Goal: Task Accomplishment & Management: Use online tool/utility

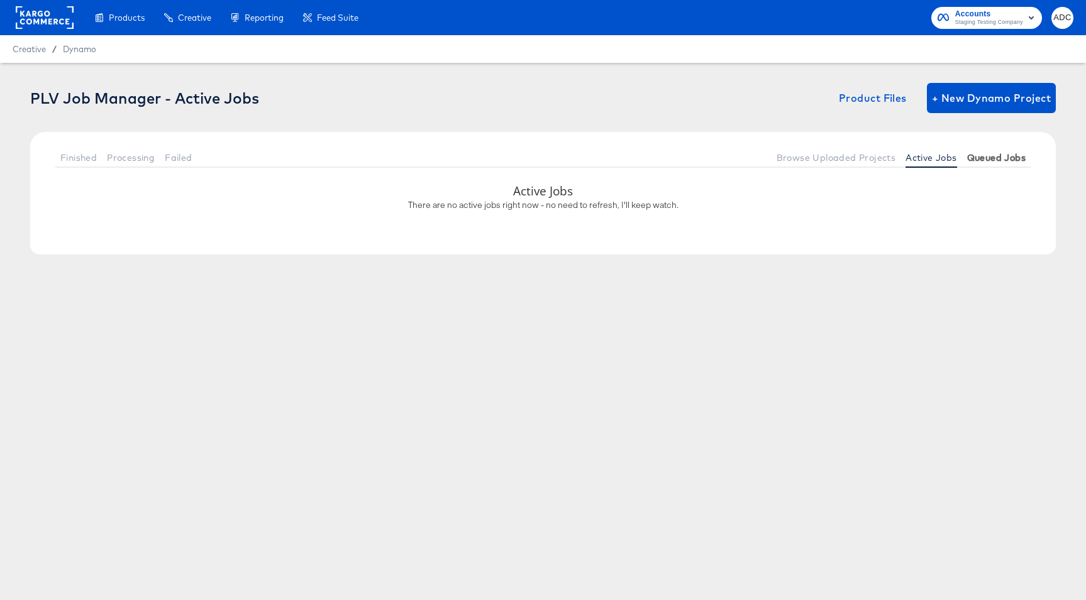
click at [987, 158] on span "Queued Jobs" at bounding box center [996, 158] width 58 height 10
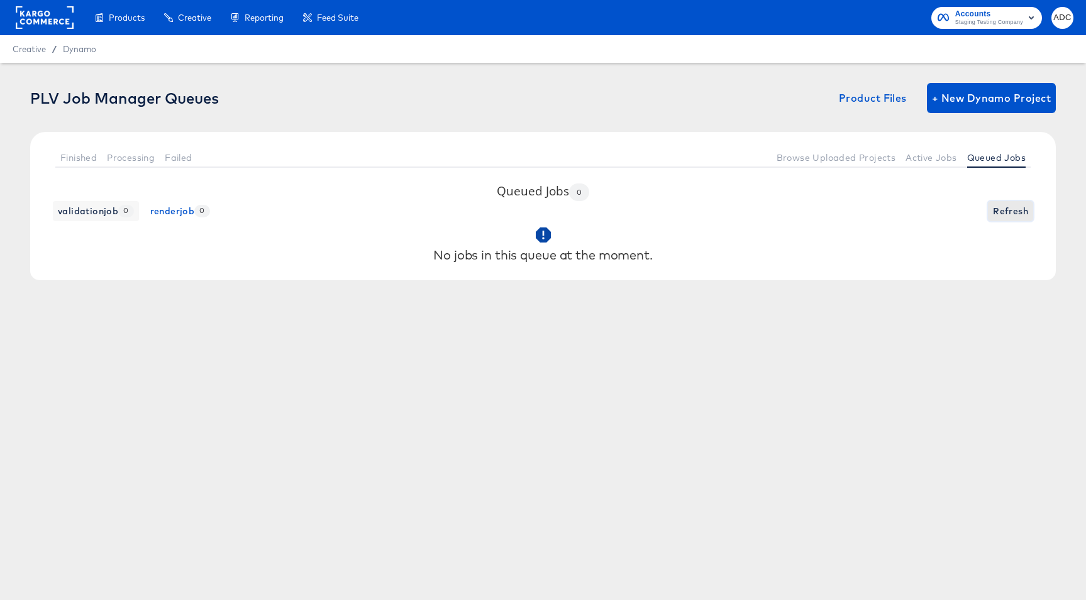
click at [1000, 215] on span "Refresh" at bounding box center [1010, 212] width 35 height 16
click at [964, 163] on button "Queued Jobs" at bounding box center [996, 157] width 69 height 21
click at [939, 158] on span "Active Jobs" at bounding box center [930, 158] width 51 height 10
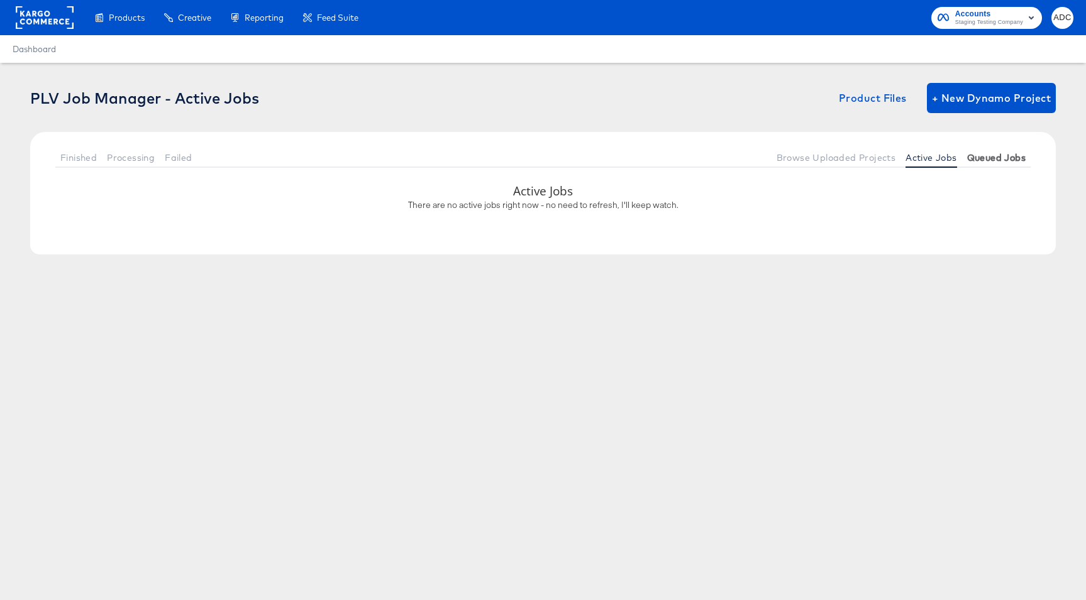
click at [983, 160] on span "Queued Jobs" at bounding box center [996, 158] width 58 height 10
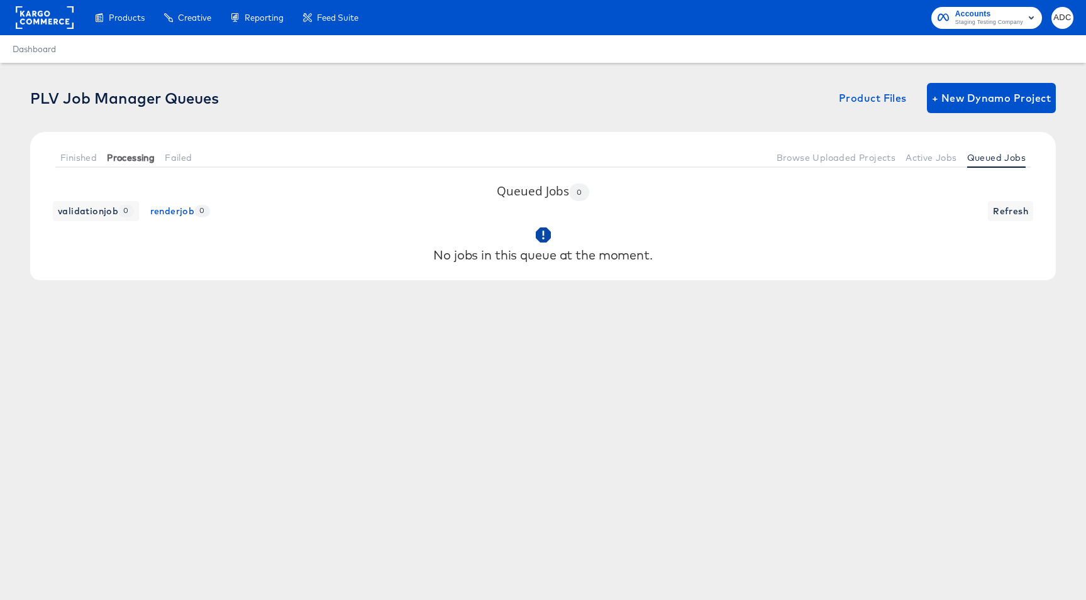
click at [133, 157] on span "Processing" at bounding box center [131, 158] width 48 height 10
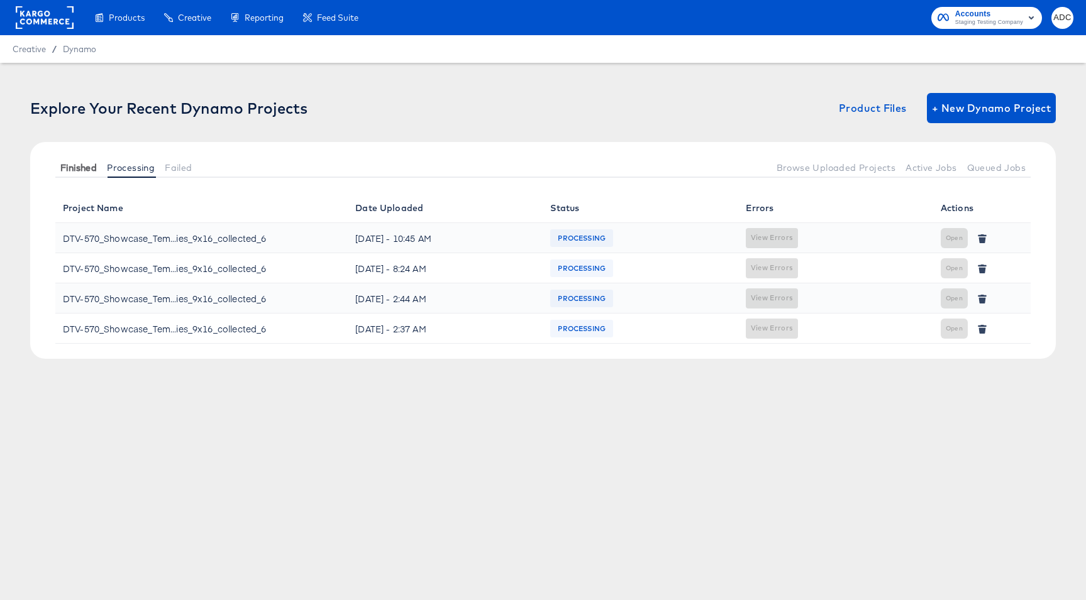
click at [87, 163] on span "Finished" at bounding box center [78, 168] width 36 height 10
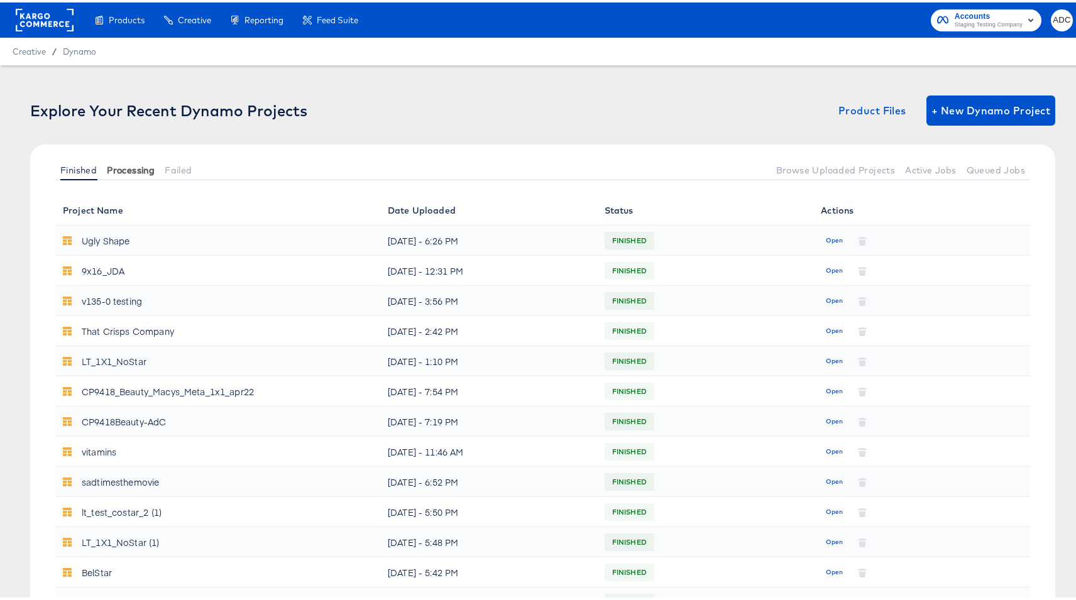
click at [119, 158] on button "Processing" at bounding box center [131, 167] width 58 height 21
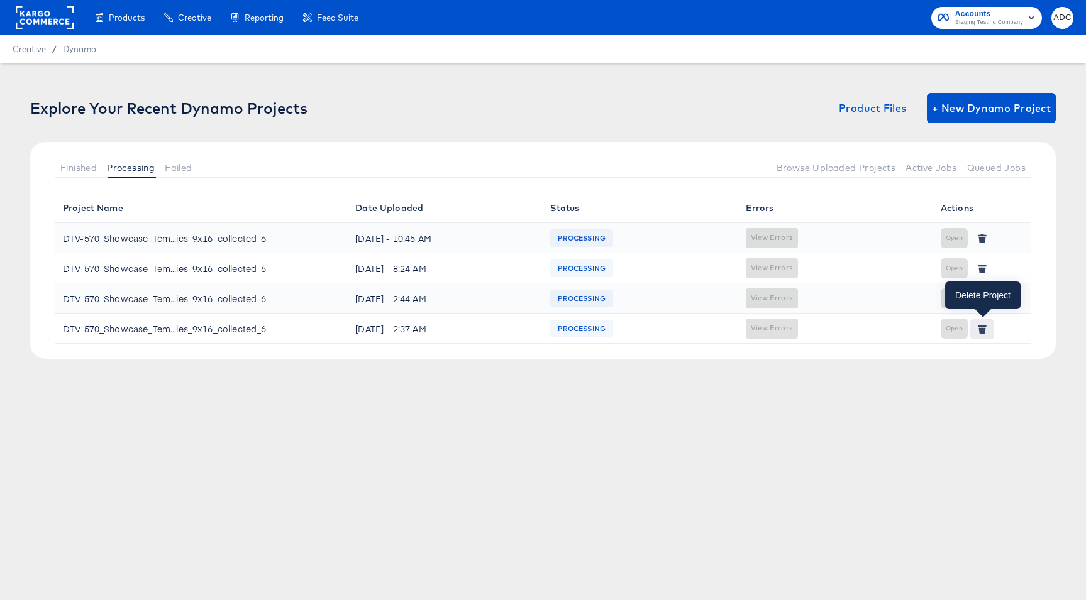
click at [974, 331] on button "button" at bounding box center [982, 329] width 24 height 20
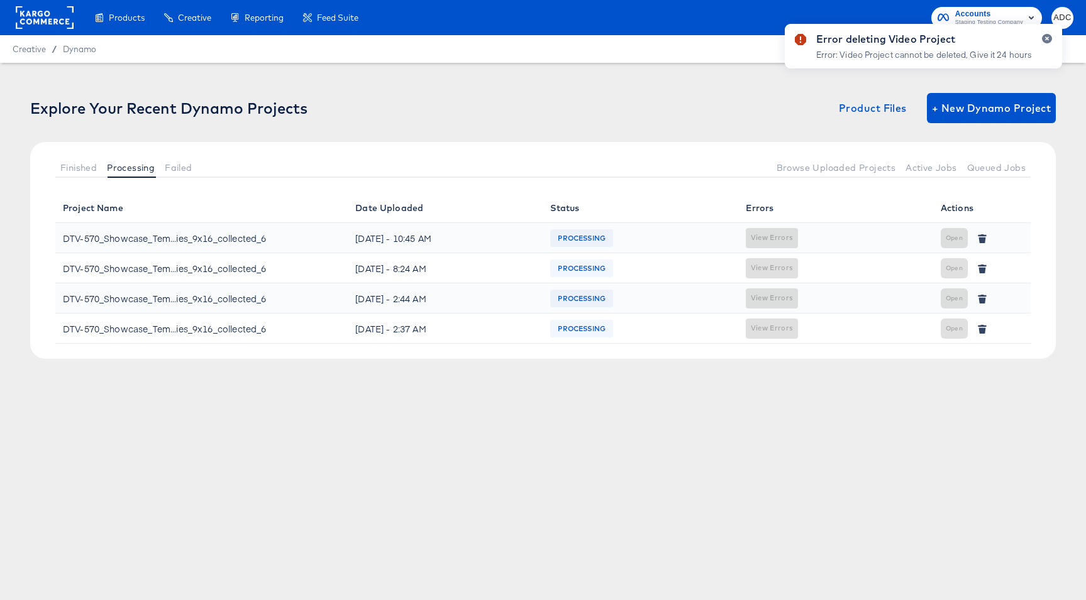
click at [1041, 41] on div at bounding box center [1042, 51] width 20 height 35
click at [1049, 38] on icon "button" at bounding box center [1046, 38] width 5 height 7
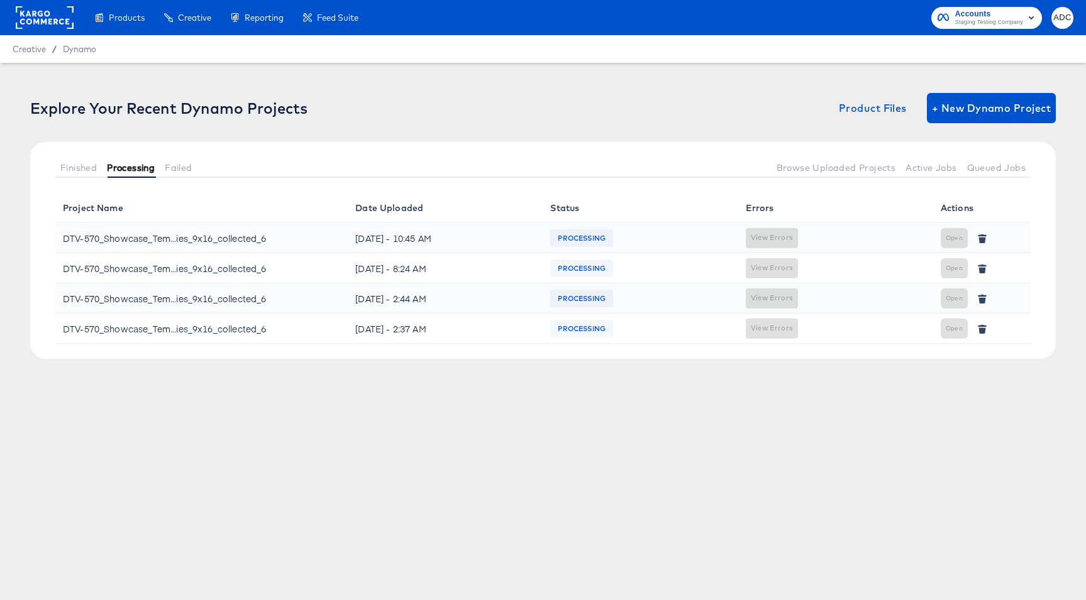
click at [127, 170] on span "Processing" at bounding box center [131, 168] width 48 height 10
drag, startPoint x: 96, startPoint y: 179, endPoint x: 82, endPoint y: 175, distance: 14.2
click at [96, 179] on div "Finished Processing Failed Browse Uploaded Projects Active Jobs Queued Jobs" at bounding box center [543, 167] width 1026 height 51
click at [70, 169] on span "Finished" at bounding box center [78, 168] width 36 height 10
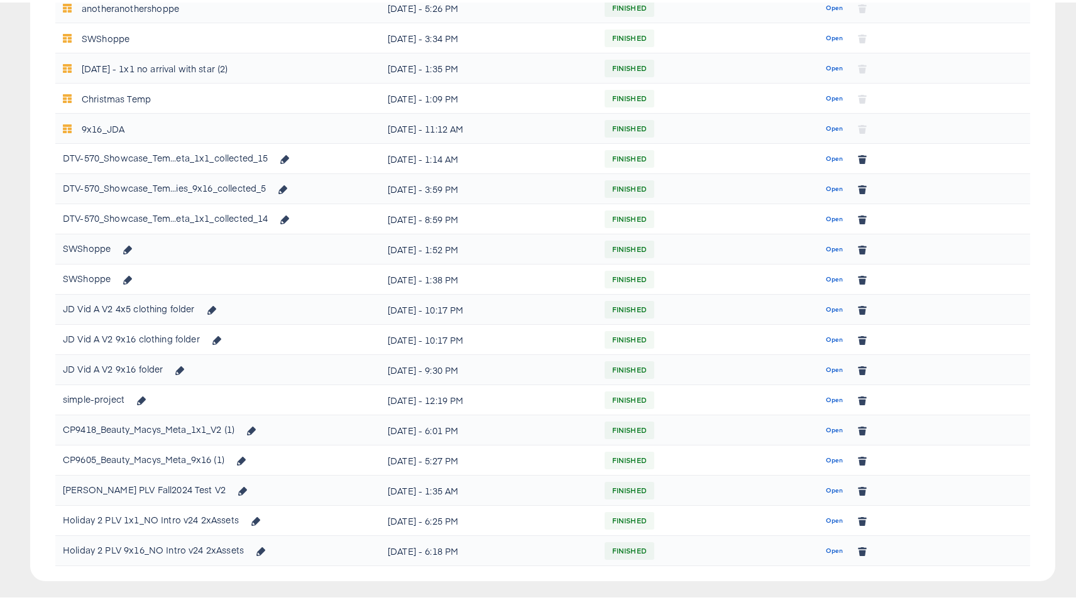
scroll to position [622, 0]
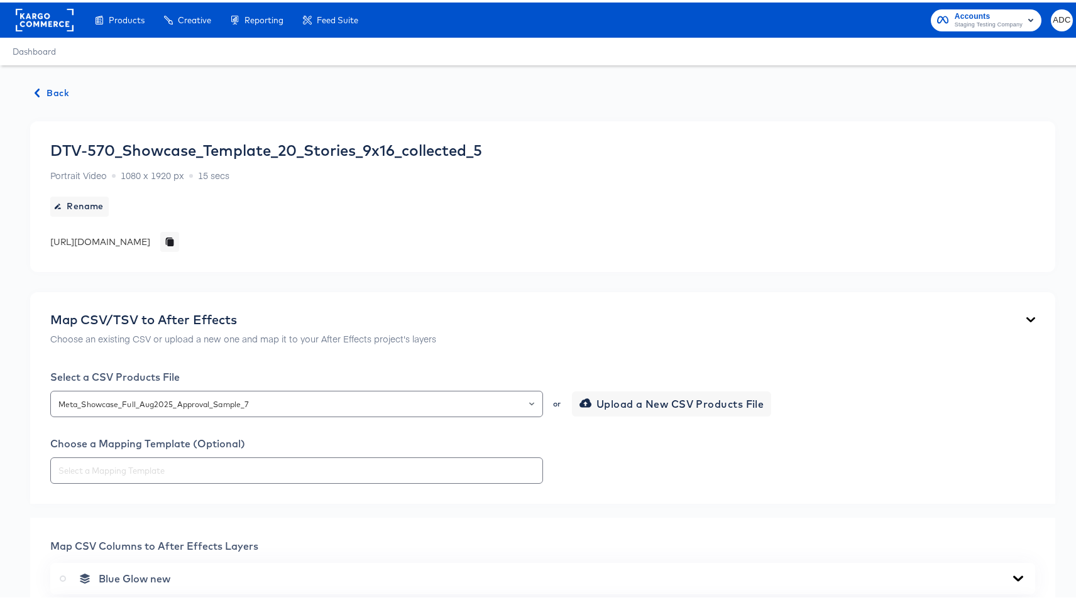
click at [150, 241] on div "https://dynamo-video-projects.s3.eu-west-1.amazonaws.com/staging/projects/compa…" at bounding box center [100, 239] width 100 height 13
click at [43, 91] on span "Back" at bounding box center [52, 91] width 34 height 16
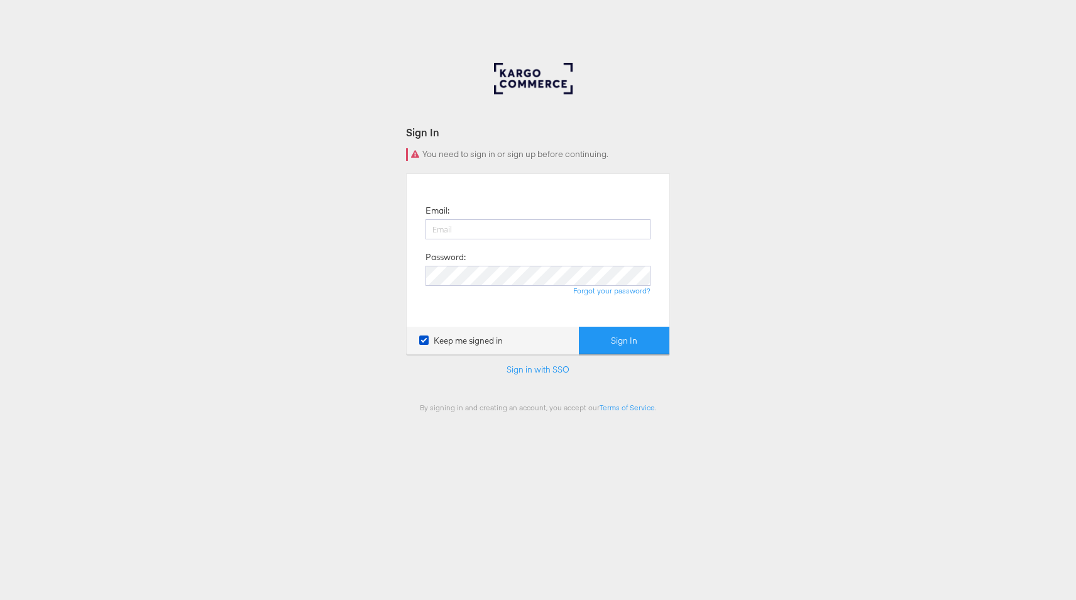
click at [35, 18] on body "Sign In You need to sign in or sign up before continuing. Email: Password: Forg…" at bounding box center [538, 346] width 1076 height 692
click at [513, 240] on div at bounding box center [543, 235] width 225 height 32
click at [524, 238] on input "email" at bounding box center [543, 229] width 225 height 20
type input "[EMAIL_ADDRESS][PERSON_NAME][DOMAIN_NAME]"
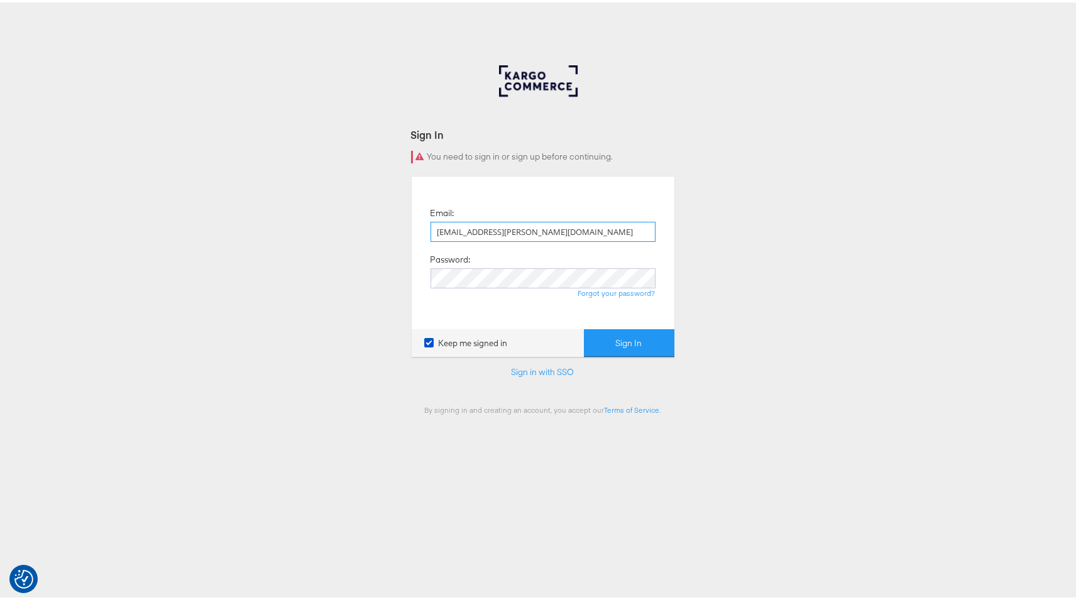
click at [584, 327] on button "Sign In" at bounding box center [629, 341] width 91 height 28
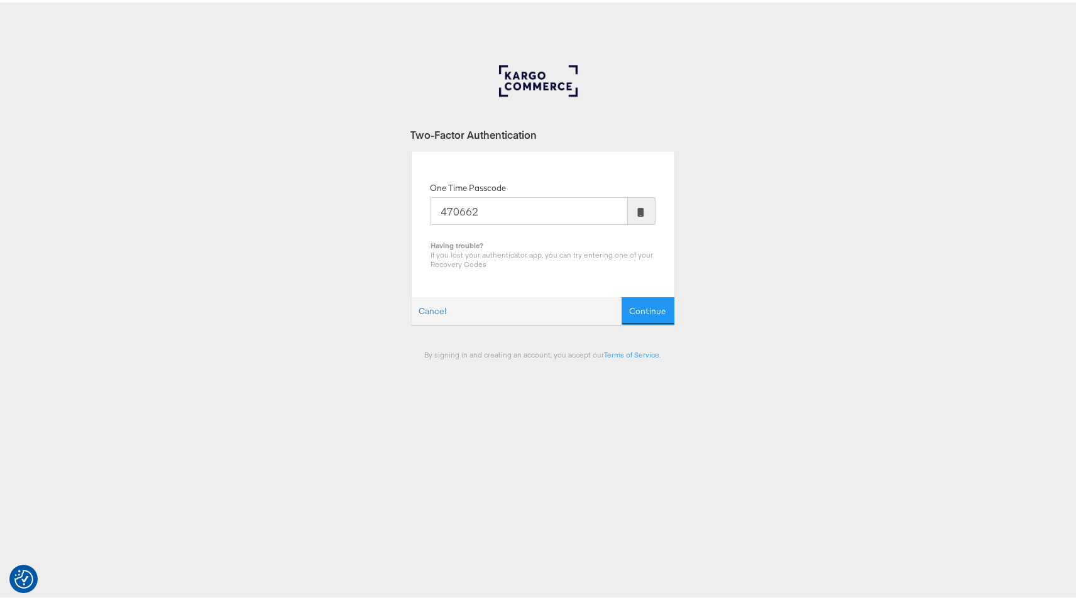
type input "470662"
click at [622, 295] on button "Continue" at bounding box center [648, 309] width 53 height 28
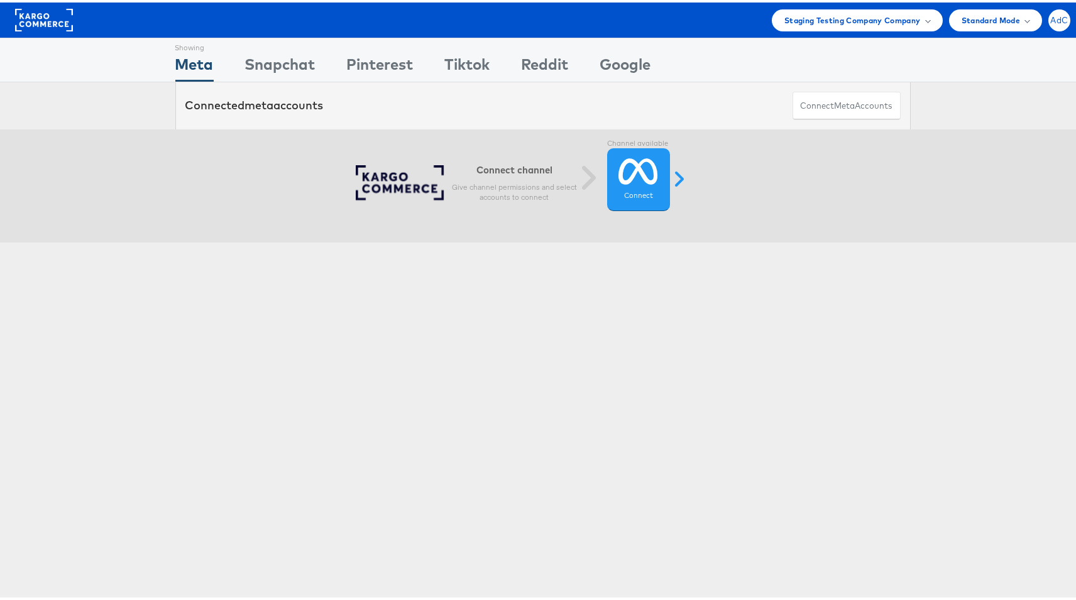
click at [1051, 16] on span "AdC" at bounding box center [1060, 18] width 18 height 8
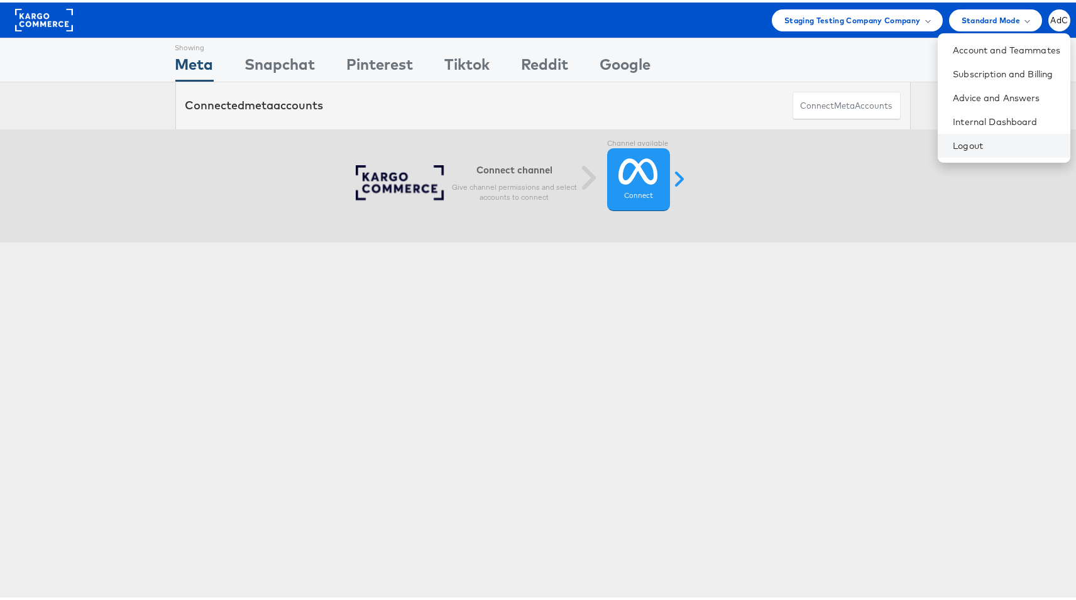
click at [971, 131] on li "Logout" at bounding box center [1004, 143] width 133 height 24
click at [971, 126] on li "Internal Dashboard" at bounding box center [1004, 120] width 133 height 24
click at [960, 120] on link "Internal Dashboard" at bounding box center [1007, 119] width 108 height 13
click at [825, 285] on div "Showing Meta Showing Snapchat Showing Pinterest Showing Tiktok Showing Reddit S…" at bounding box center [543, 349] width 1086 height 629
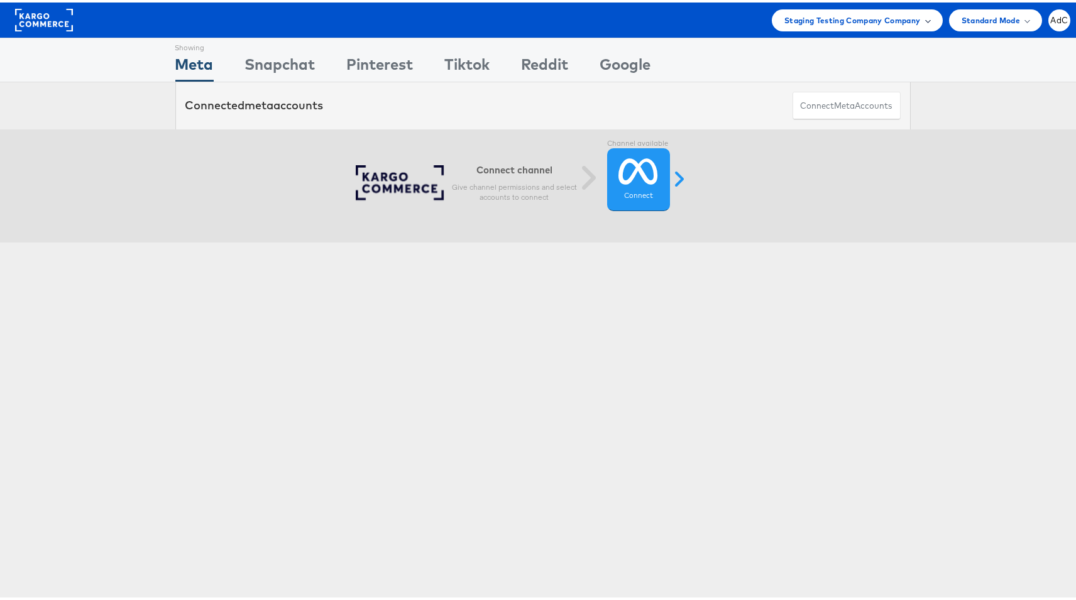
click at [886, 25] on div "Staging Testing Company Company" at bounding box center [857, 18] width 171 height 22
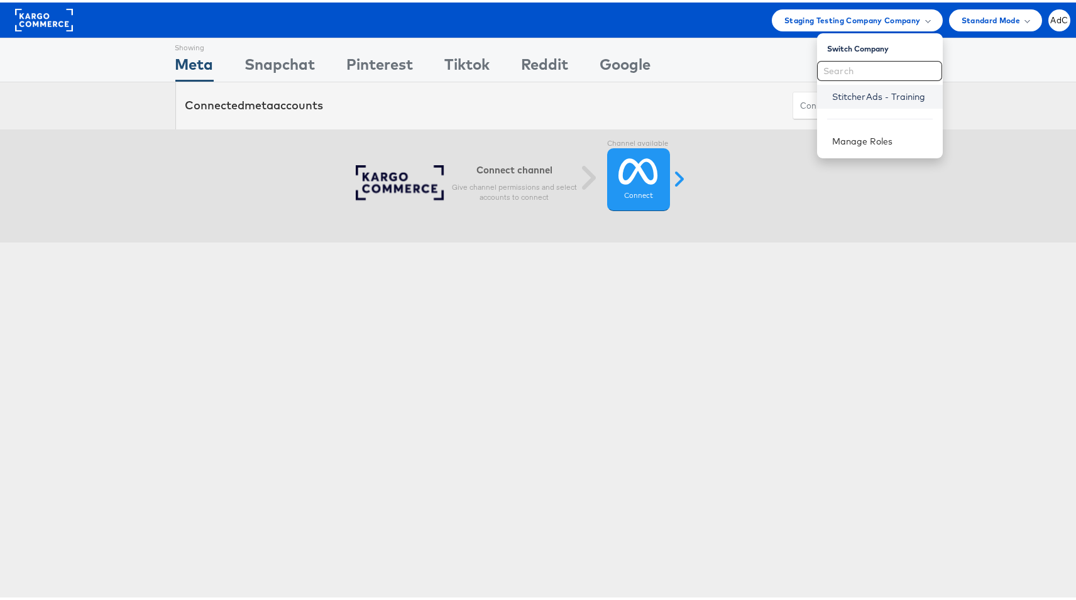
click at [859, 99] on link "StitcherAds - Training" at bounding box center [882, 94] width 101 height 13
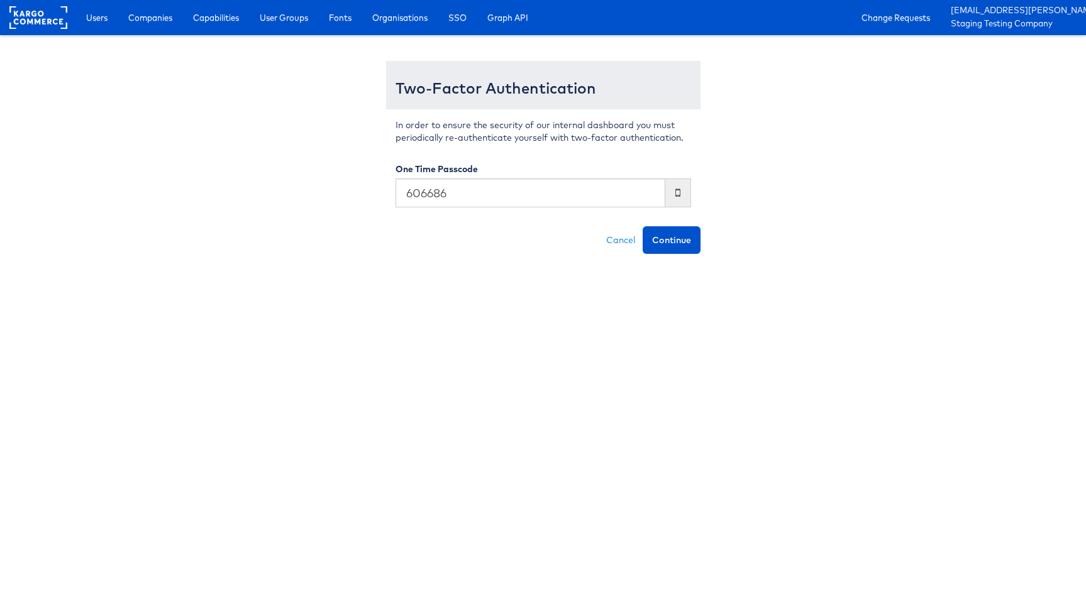
type input "606686"
click at [643, 226] on button "Continue" at bounding box center [672, 240] width 58 height 28
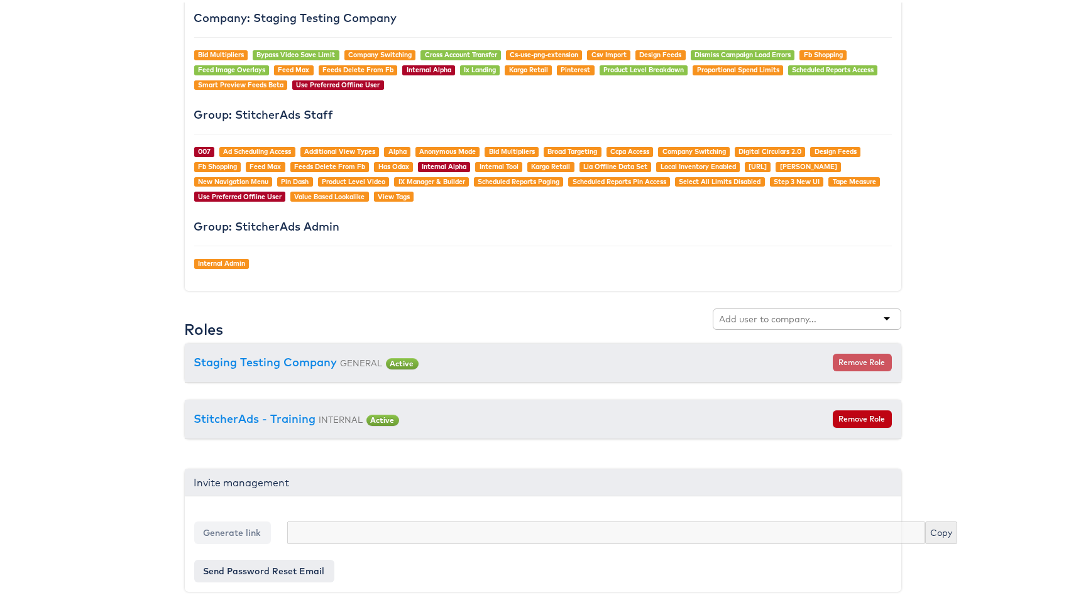
scroll to position [1235, 0]
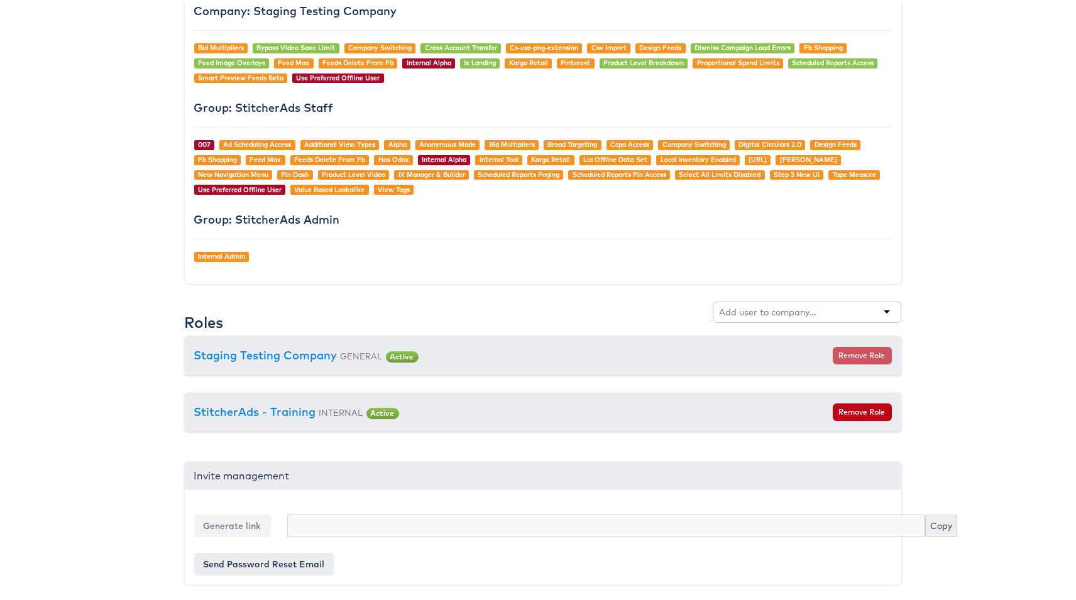
click at [744, 307] on input "text" at bounding box center [769, 310] width 99 height 13
type input "trainin"
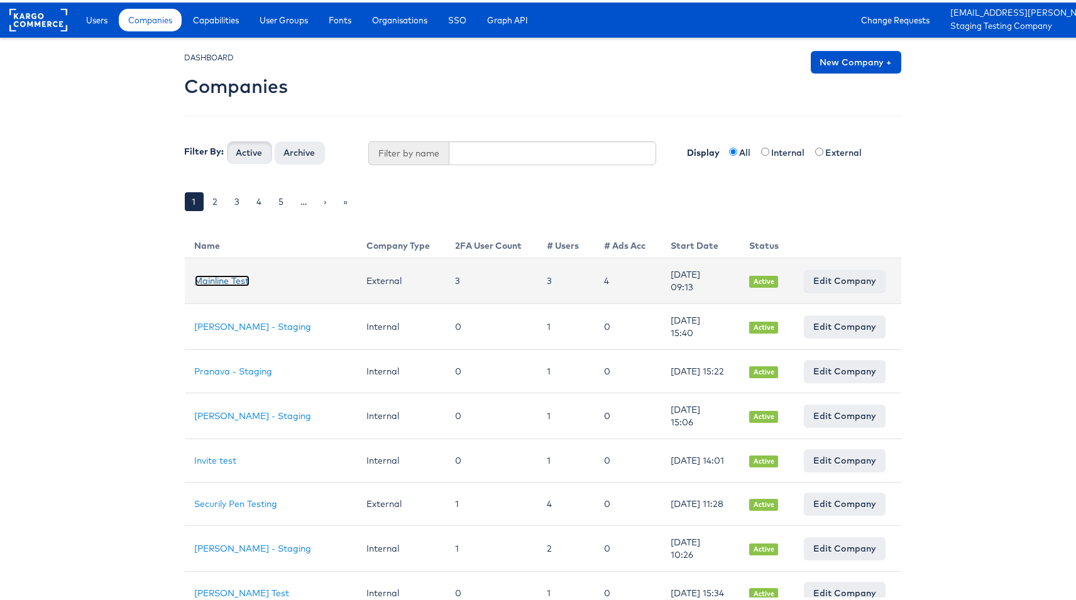
click at [226, 275] on link "Mainline Test" at bounding box center [222, 278] width 55 height 11
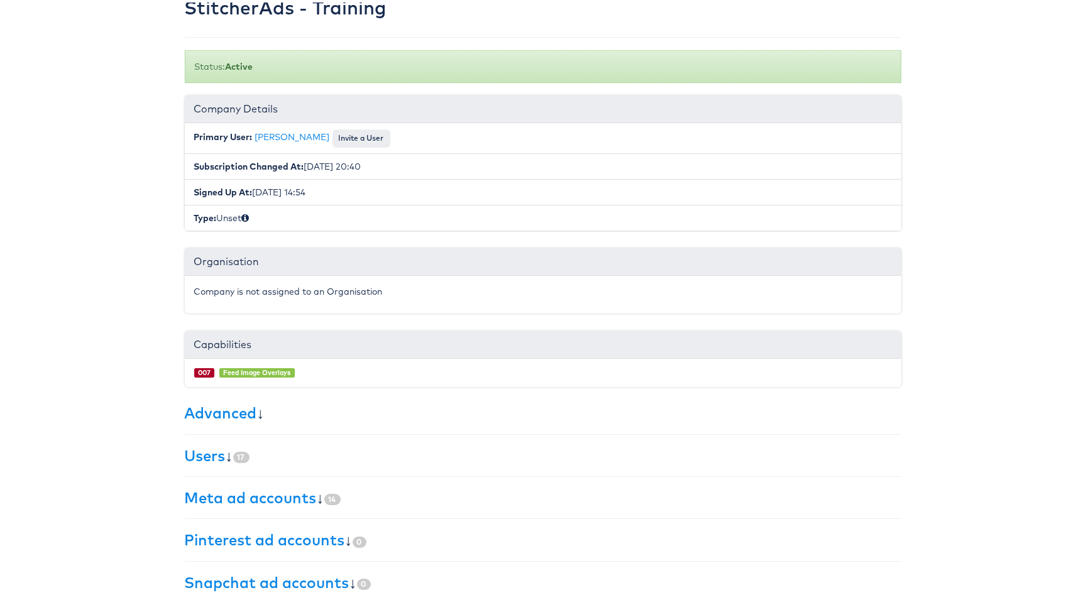
scroll to position [89, 0]
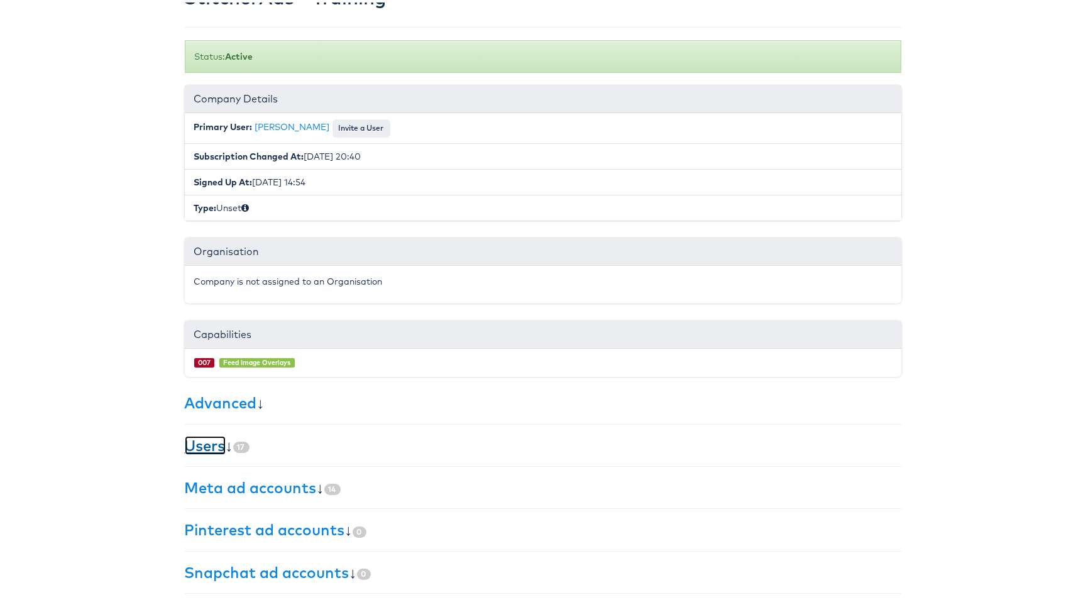
click at [201, 449] on link "Users" at bounding box center [205, 443] width 41 height 19
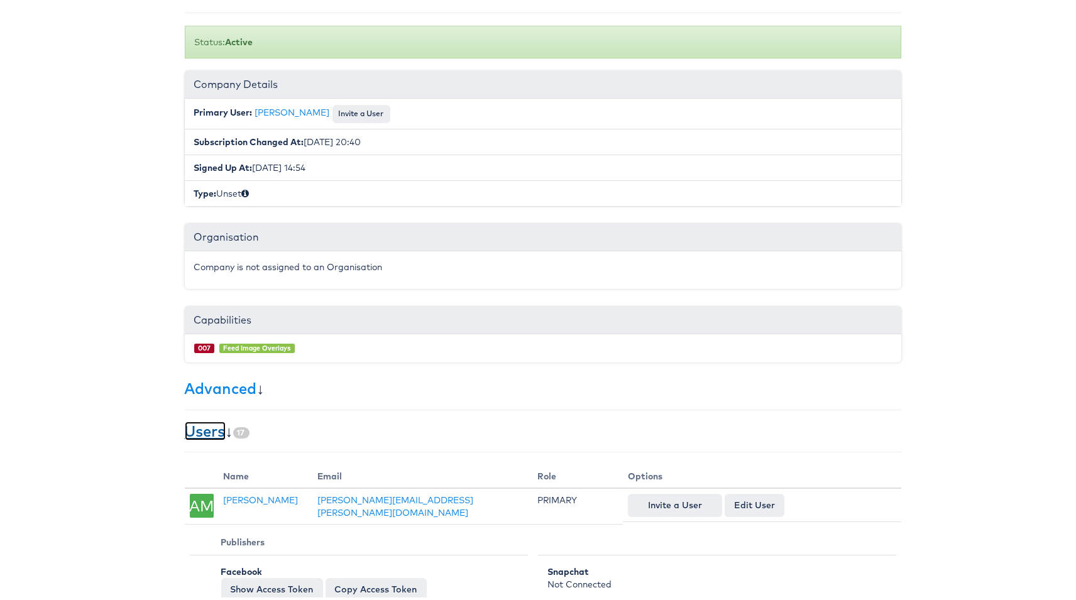
scroll to position [17, 0]
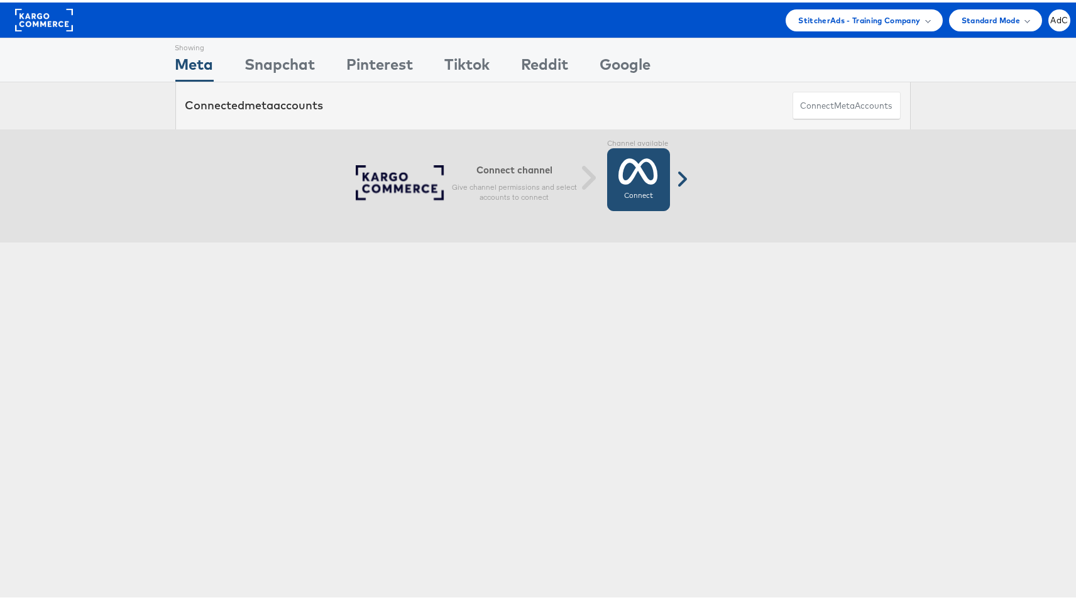
click at [634, 185] on link "Connect Connected" at bounding box center [638, 177] width 63 height 63
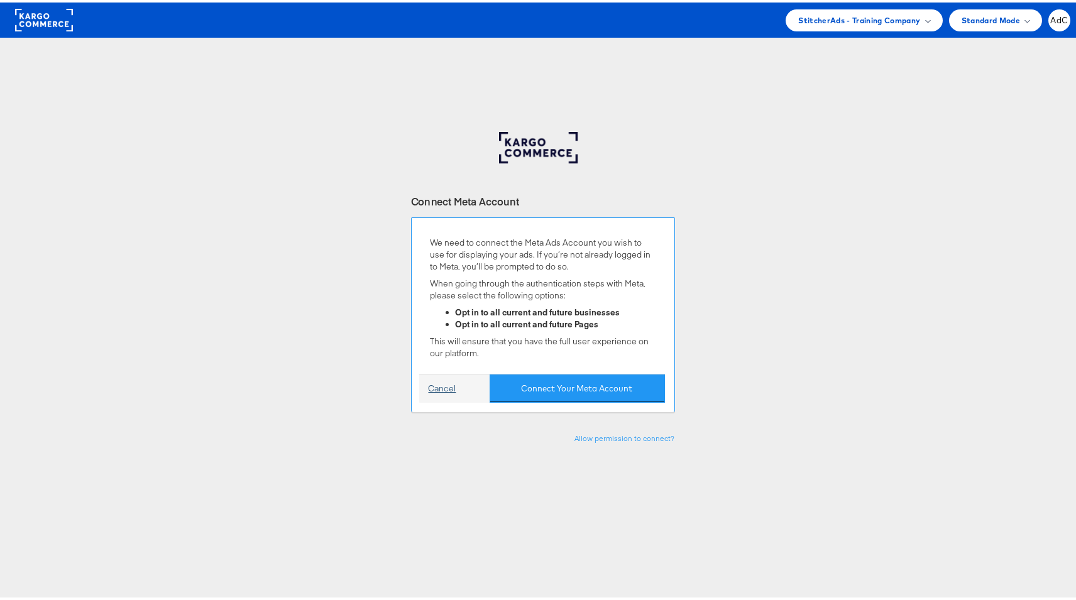
click at [429, 383] on link "Cancel" at bounding box center [443, 386] width 28 height 12
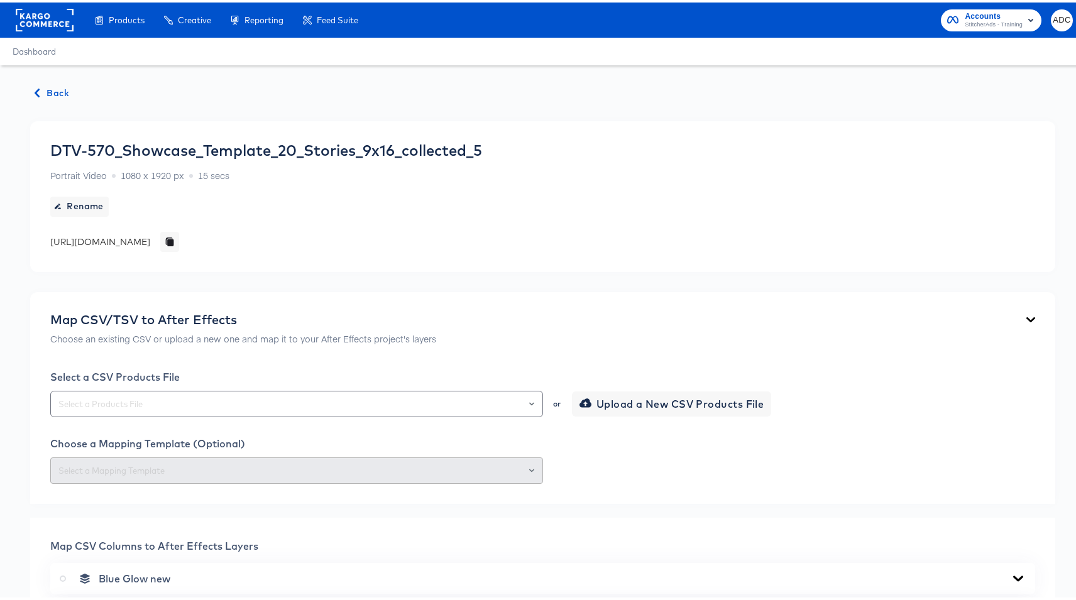
click at [58, 87] on span "Back" at bounding box center [52, 91] width 34 height 16
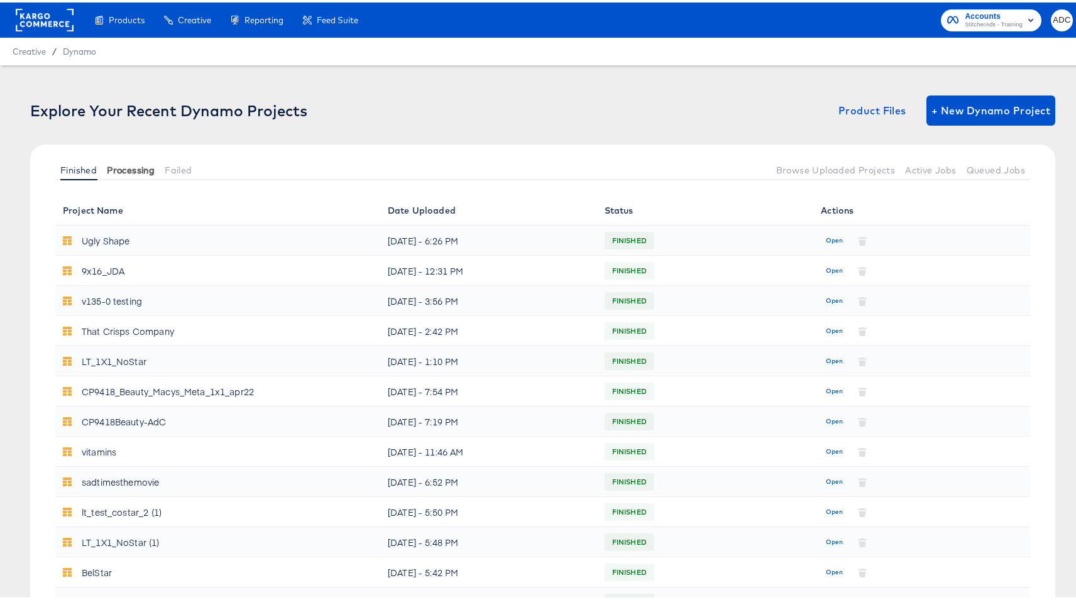
click at [136, 170] on span "Processing" at bounding box center [131, 168] width 48 height 10
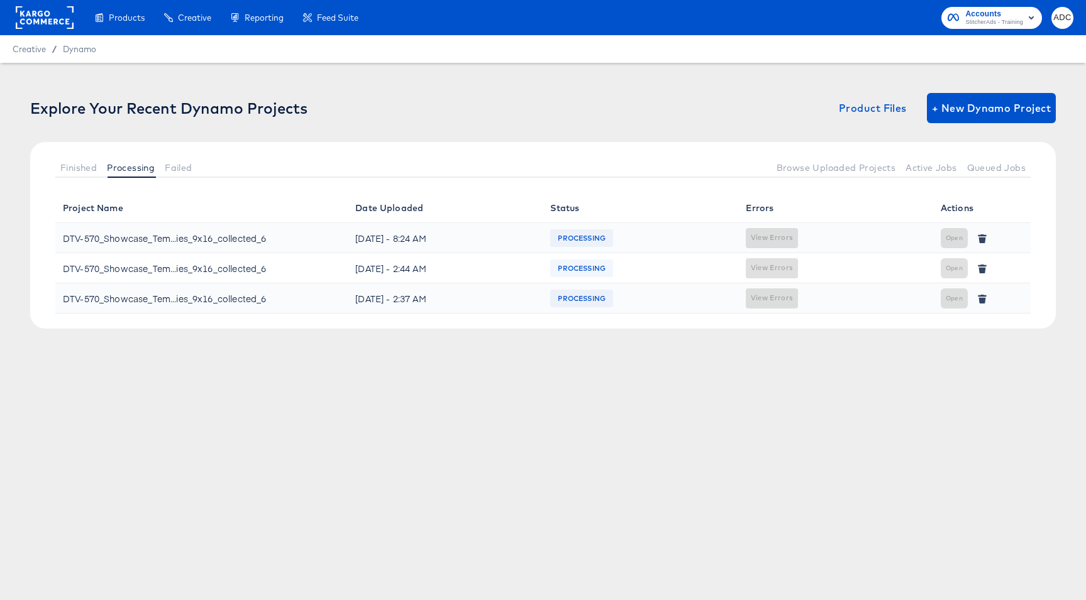
click at [207, 238] on div "DTV-570_Showcase_Tem...ies_9x16_collected_6" at bounding box center [164, 238] width 203 height 20
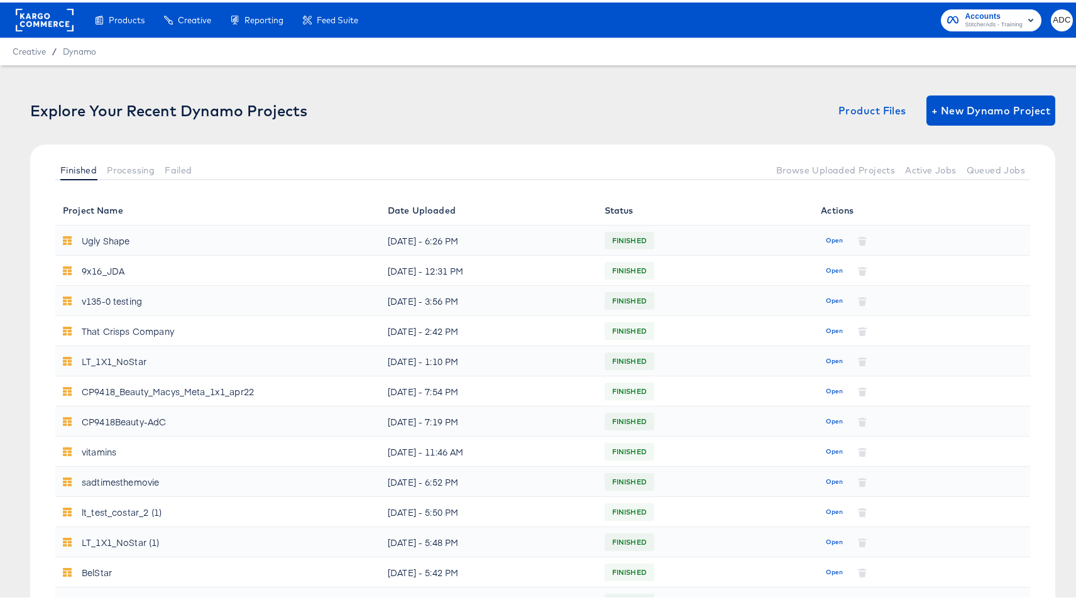
click at [707, 106] on div "Explore Your Recent Dynamo Projects Product Files + New Dynamo Project" at bounding box center [543, 108] width 1026 height 30
click at [985, 101] on span "+ New Dynamo Project" at bounding box center [991, 108] width 119 height 18
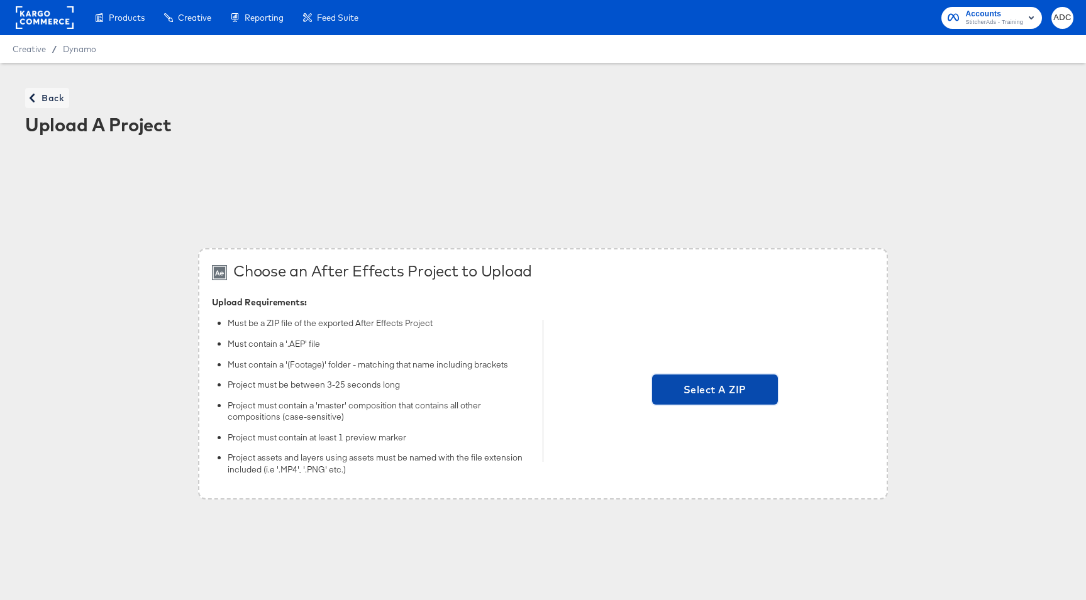
click at [666, 392] on span "Select A ZIP" at bounding box center [715, 390] width 116 height 18
click at [715, 391] on input "Select A ZIP" at bounding box center [715, 391] width 0 height 0
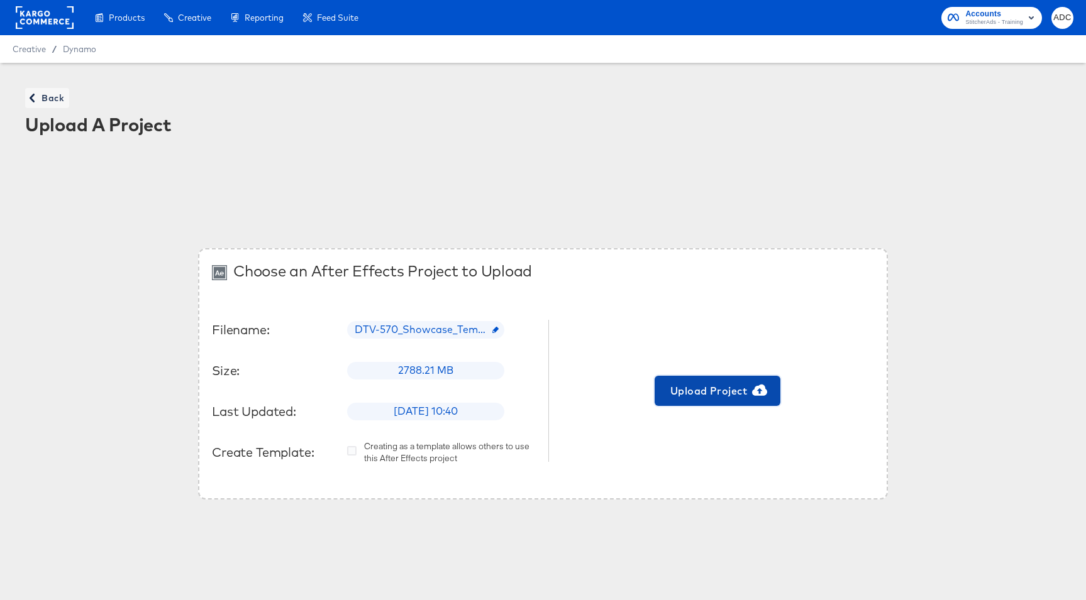
click at [686, 389] on span "Upload Project" at bounding box center [718, 391] width 116 height 18
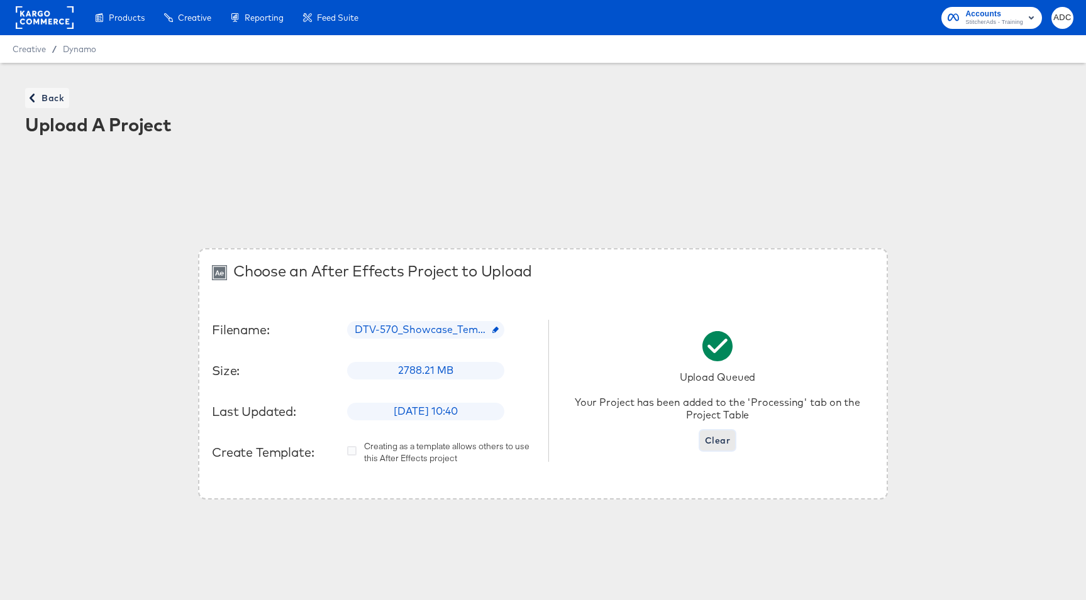
click at [722, 439] on span "Clear" at bounding box center [717, 441] width 25 height 16
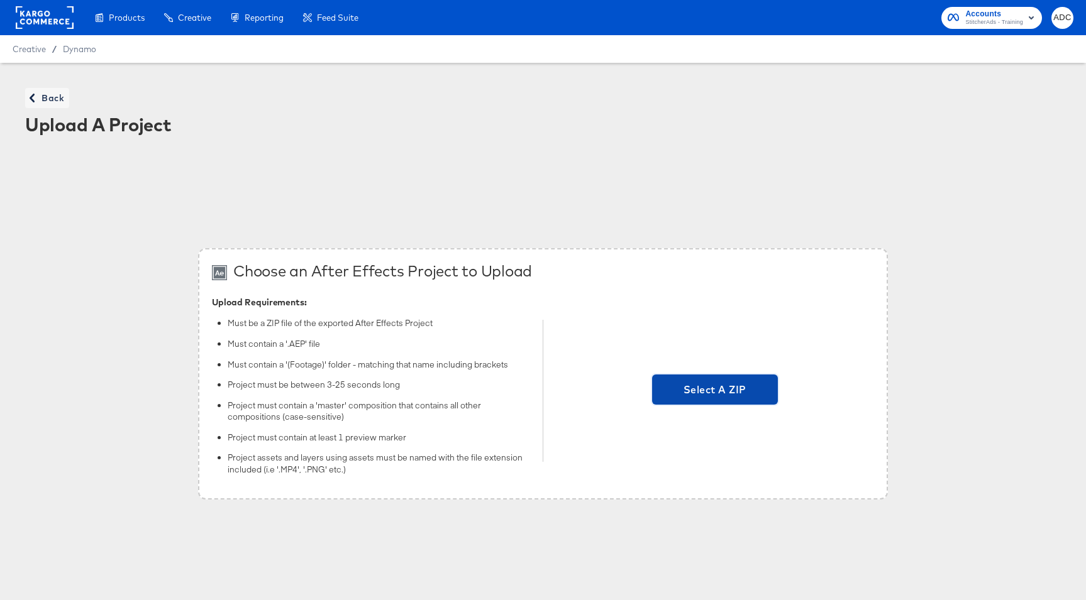
click at [692, 393] on span "Select A ZIP" at bounding box center [715, 390] width 116 height 18
click at [715, 391] on input "Select A ZIP" at bounding box center [715, 391] width 0 height 0
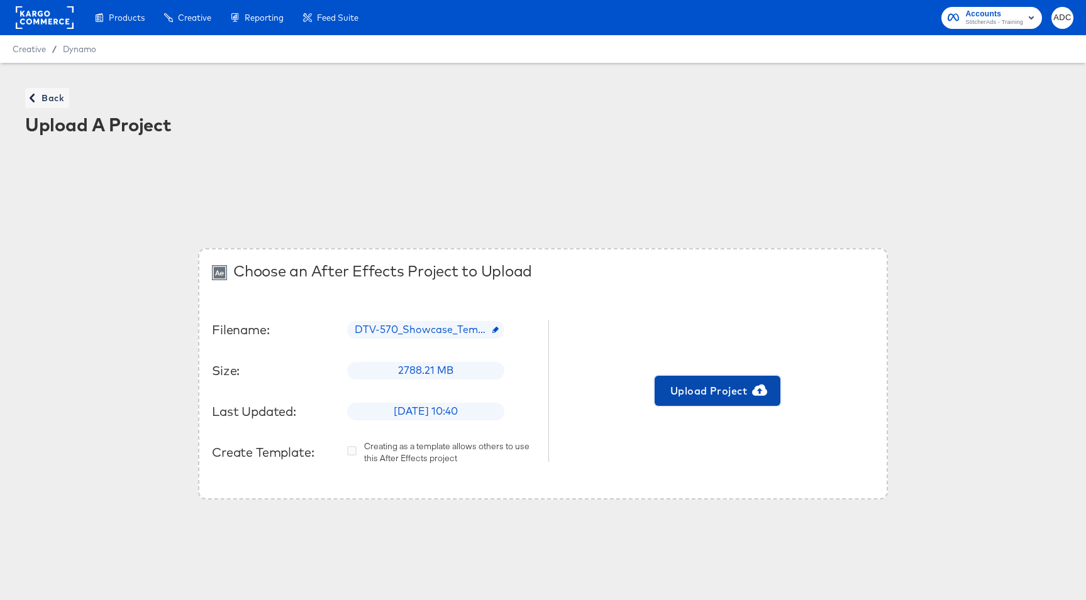
click at [721, 396] on span "Upload Project" at bounding box center [718, 391] width 116 height 18
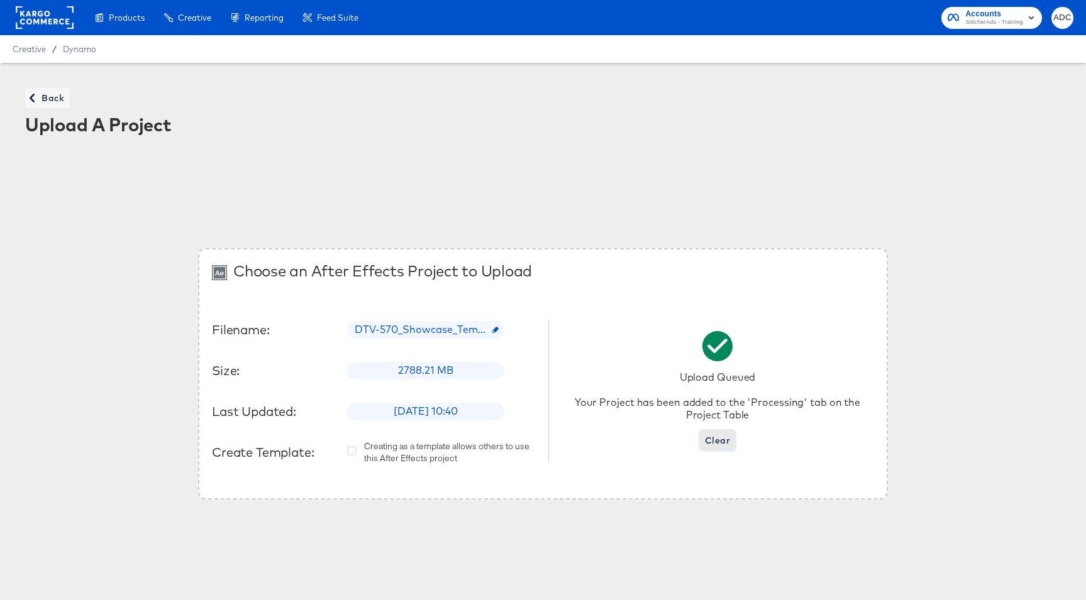
click at [712, 440] on span "Clear" at bounding box center [717, 441] width 25 height 16
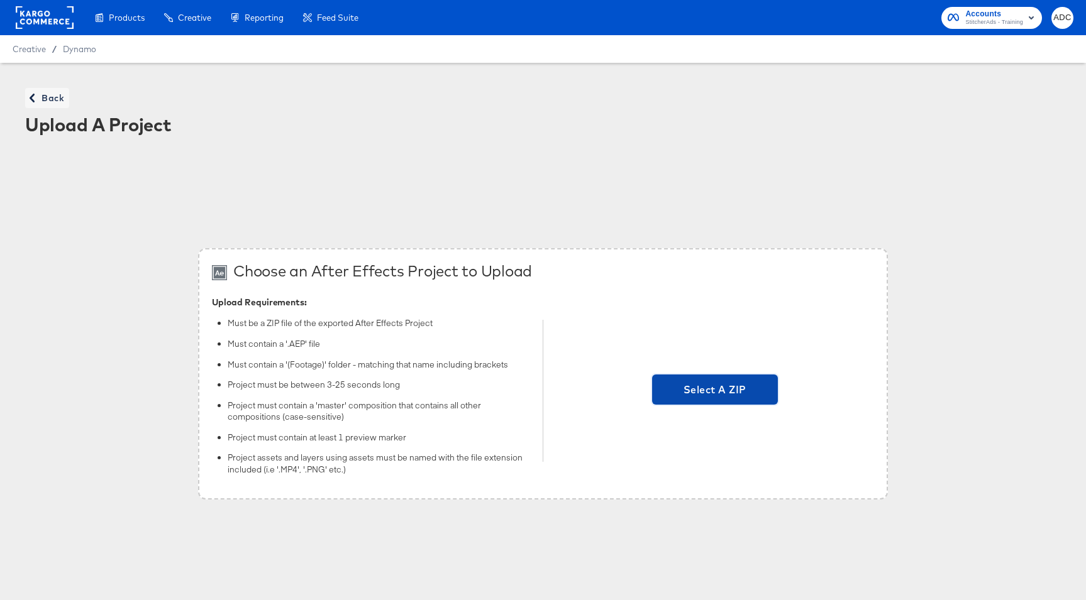
click at [721, 394] on span "Select A ZIP" at bounding box center [715, 390] width 116 height 18
click at [715, 391] on input "Select A ZIP" at bounding box center [715, 391] width 0 height 0
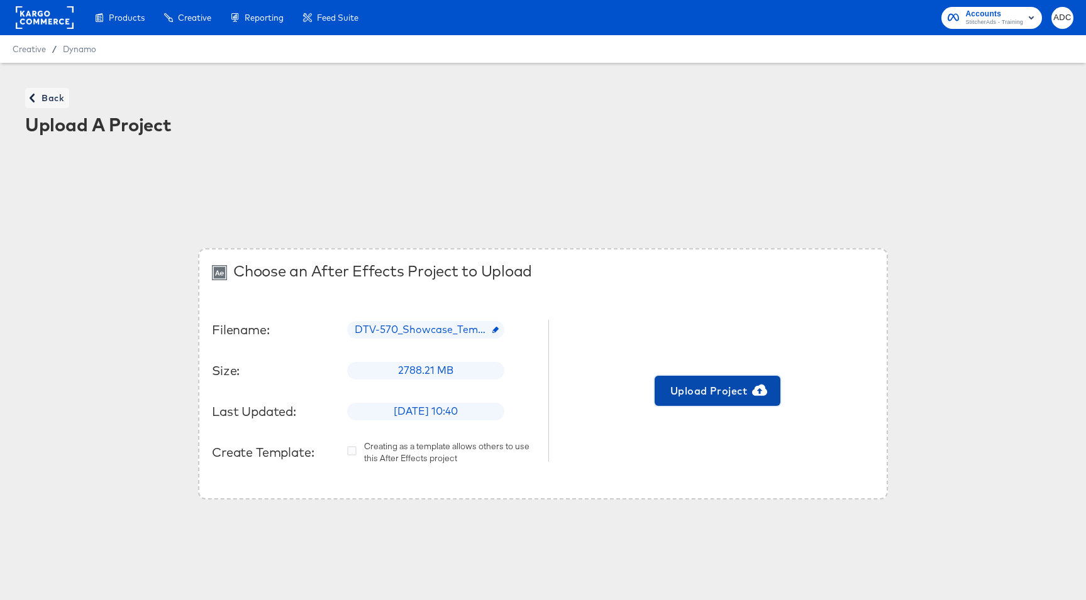
click at [697, 390] on span "Upload Project" at bounding box center [718, 391] width 116 height 18
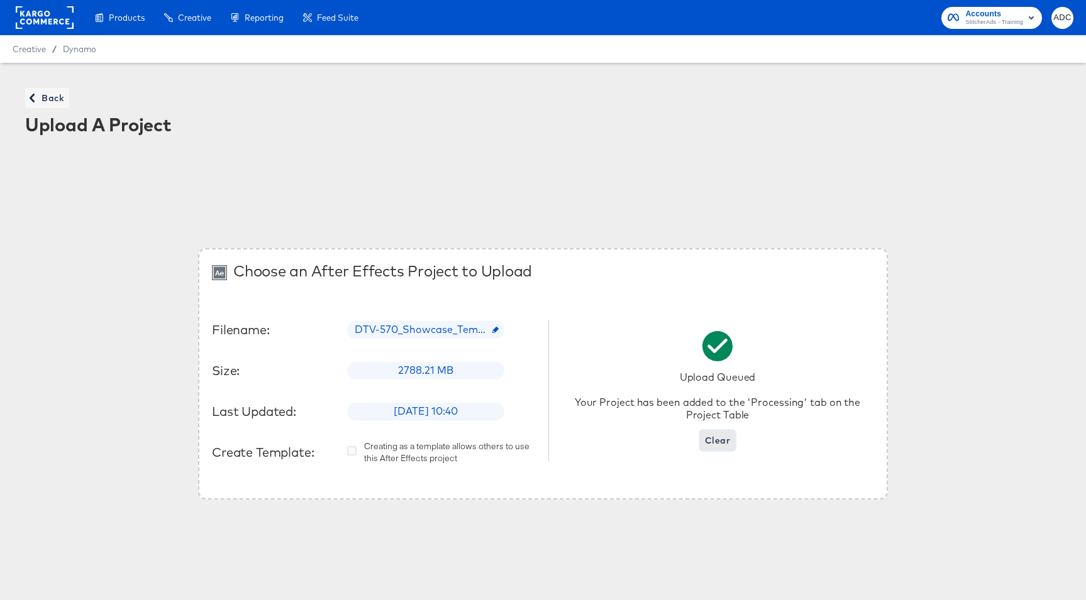
click at [724, 438] on span "Clear" at bounding box center [717, 441] width 25 height 16
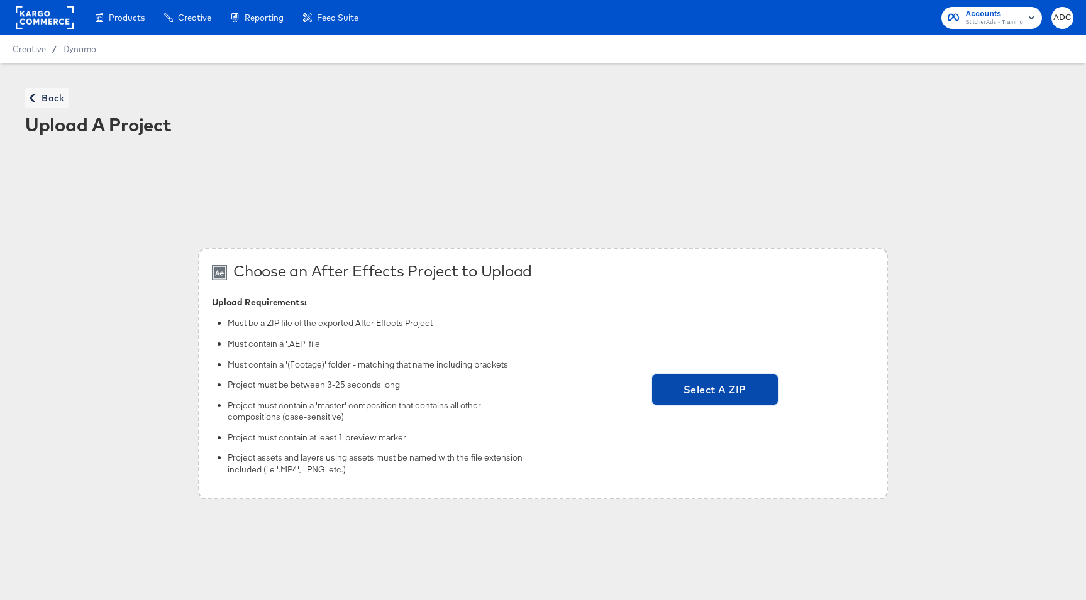
click at [680, 381] on span "Select A ZIP" at bounding box center [715, 390] width 116 height 18
click at [715, 391] on input "Select A ZIP" at bounding box center [715, 391] width 0 height 0
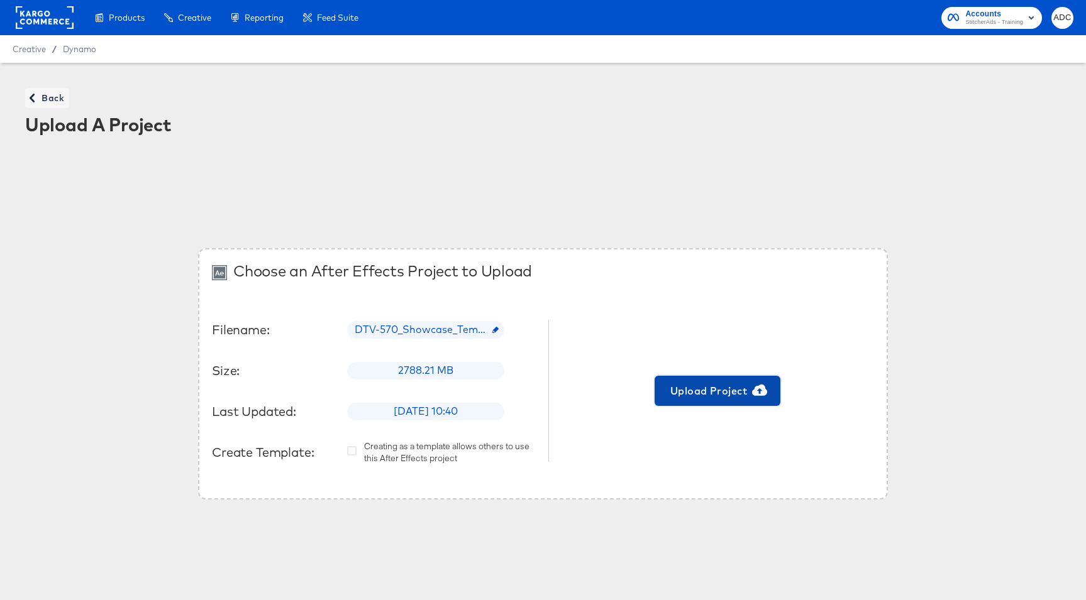
click at [703, 387] on span "Upload Project" at bounding box center [718, 391] width 116 height 18
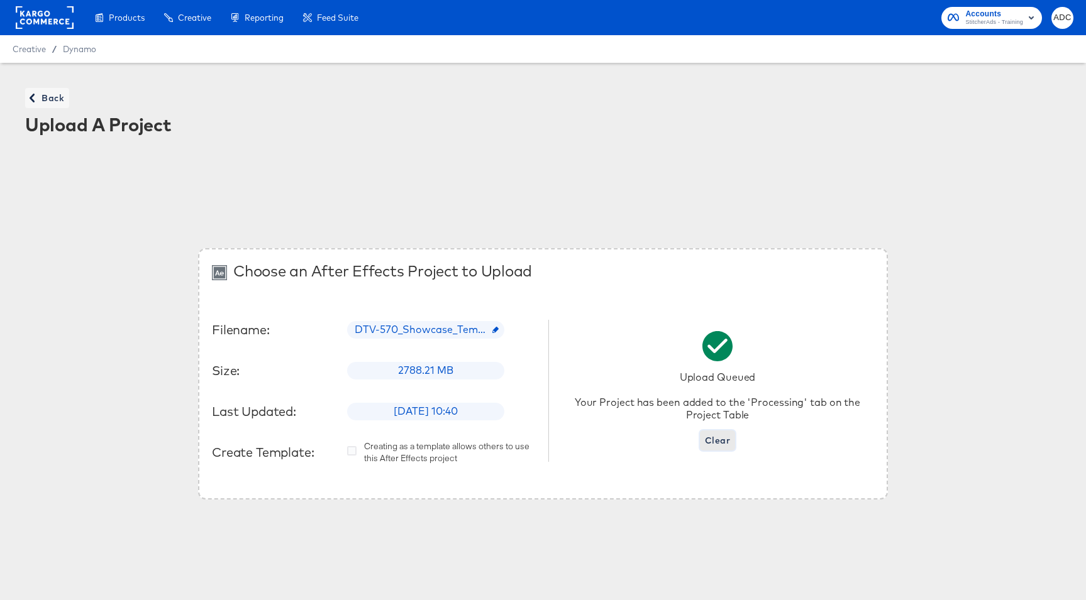
click at [712, 443] on span "Clear" at bounding box center [717, 441] width 25 height 16
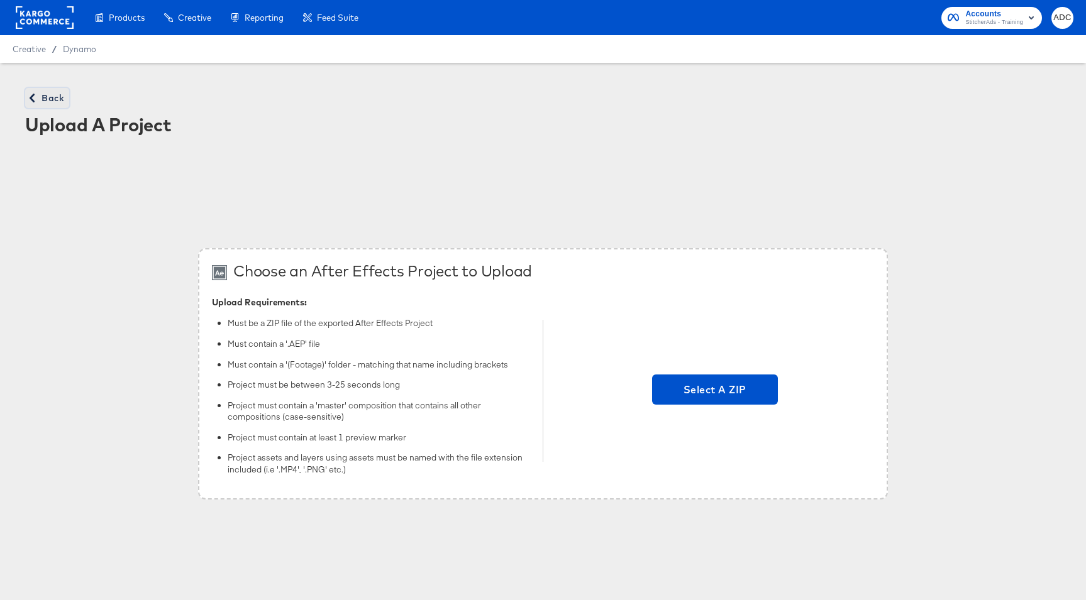
click at [52, 101] on span "Back" at bounding box center [47, 99] width 34 height 16
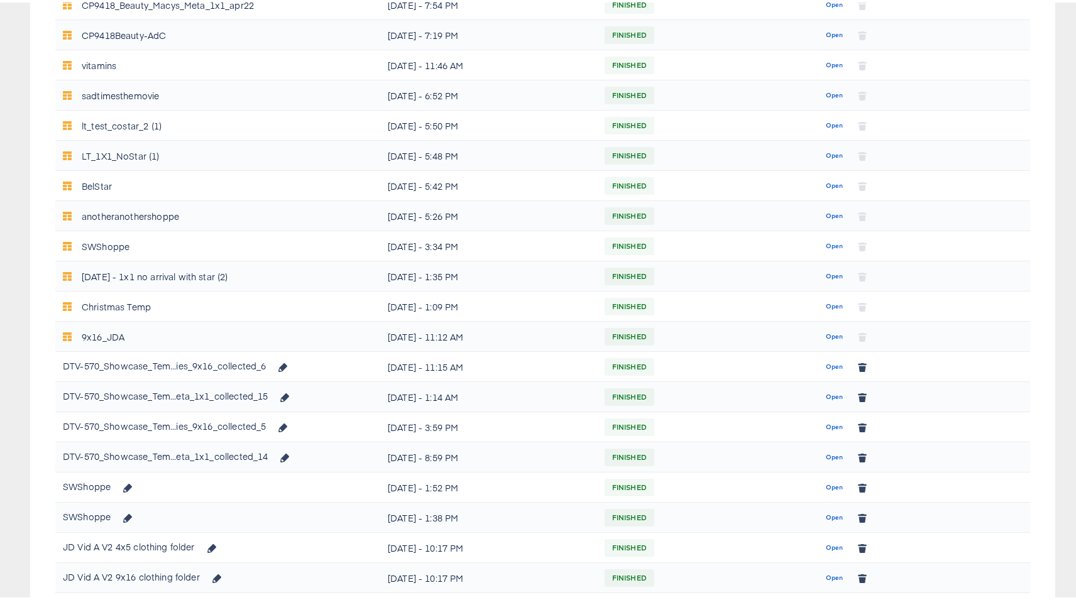
scroll to position [412, 0]
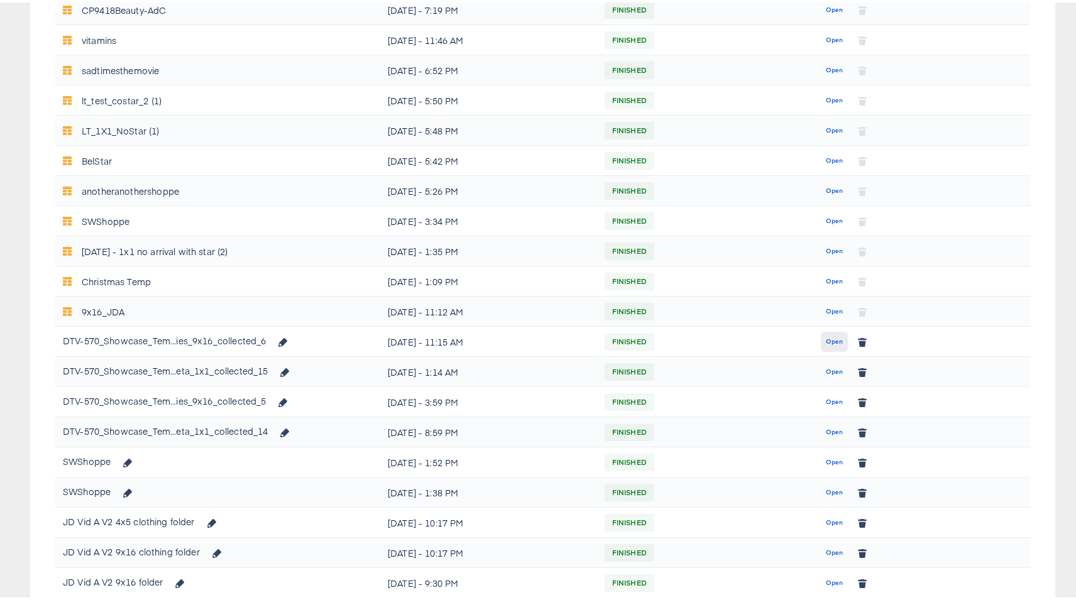
click at [826, 342] on span "Open" at bounding box center [834, 339] width 17 height 11
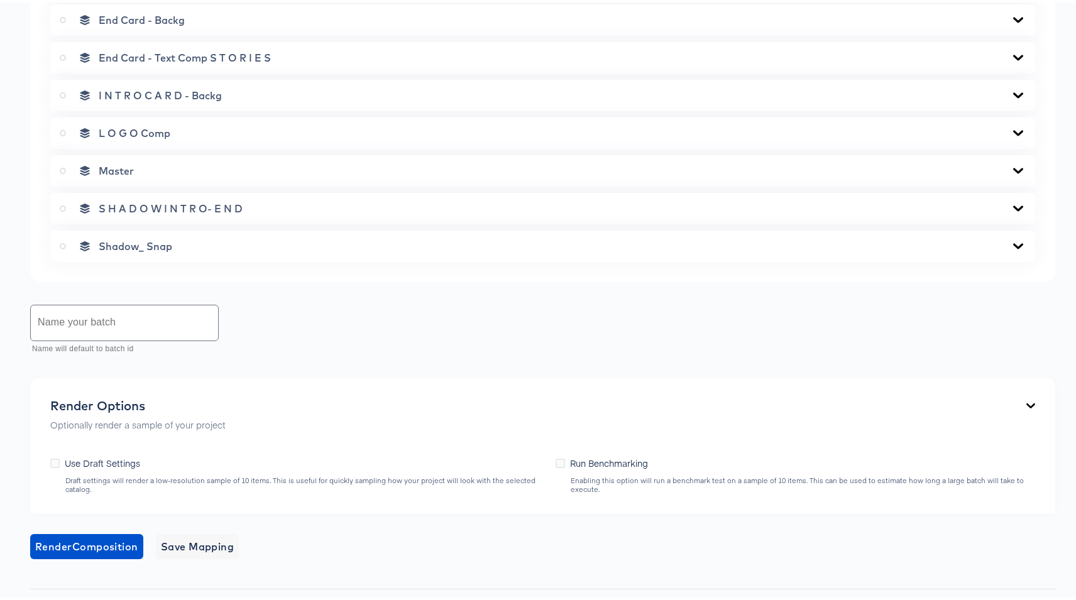
scroll to position [674, 0]
click at [113, 172] on span "Master" at bounding box center [116, 170] width 35 height 13
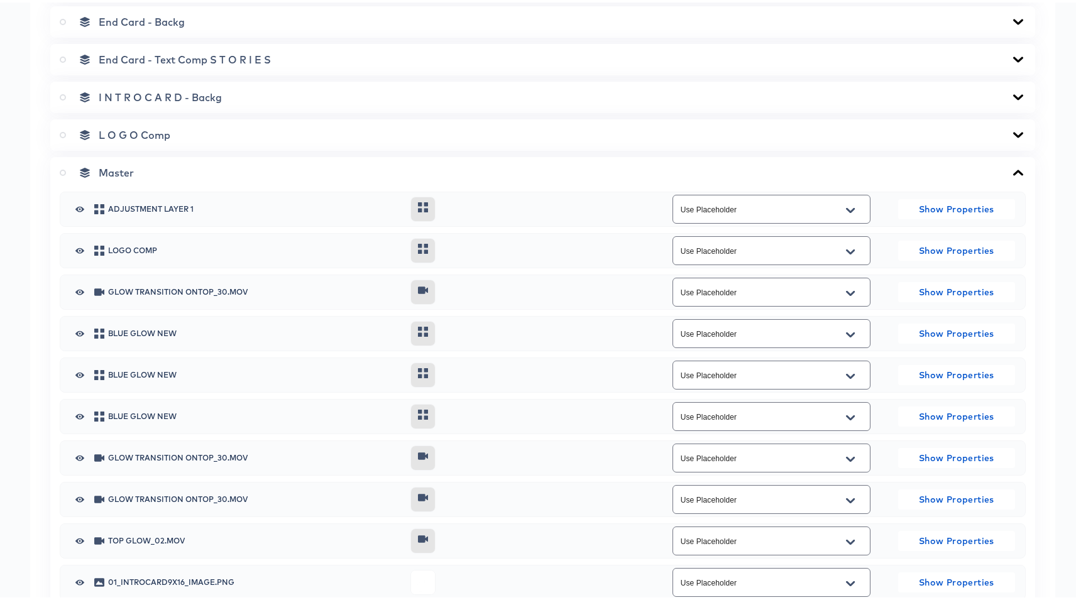
click at [113, 172] on span "Master" at bounding box center [116, 170] width 35 height 13
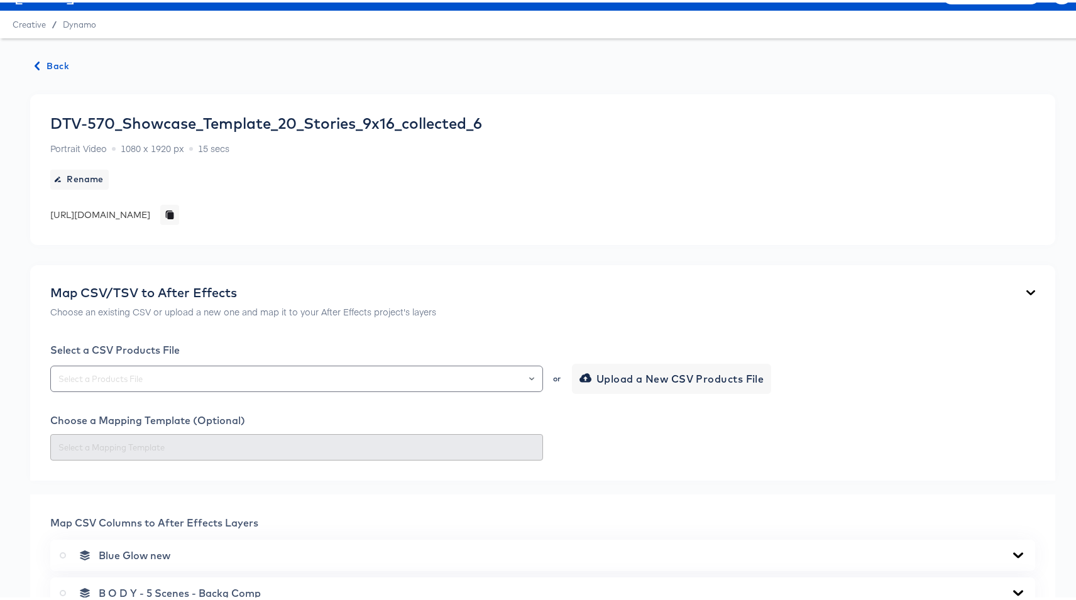
scroll to position [0, 0]
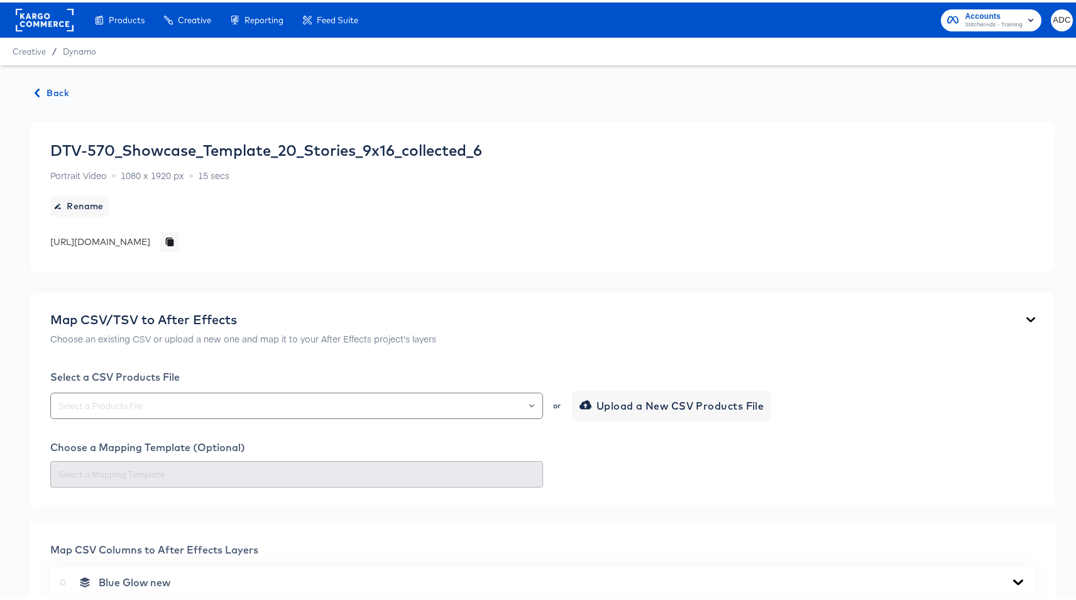
click at [453, 146] on div "DTV-570_Showcase_Template_20_Stories_9x16_collected_6" at bounding box center [266, 148] width 432 height 18
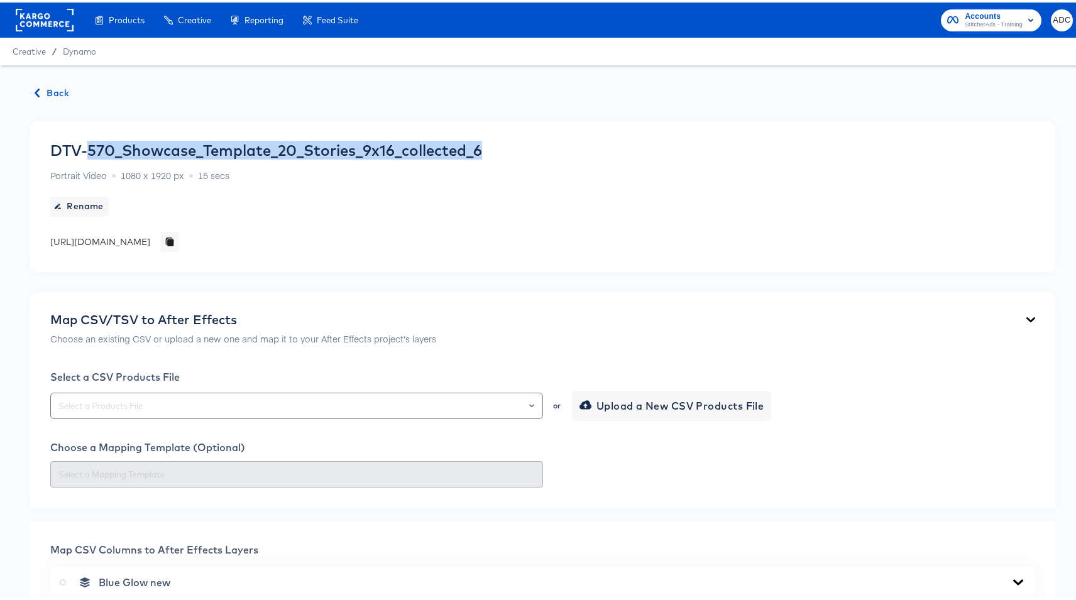
click at [453, 146] on div "DTV-570_Showcase_Template_20_Stories_9x16_collected_6" at bounding box center [266, 148] width 432 height 18
copy div "DTV-570_Showcase_Template_20_Stories_9x16_collected_6"
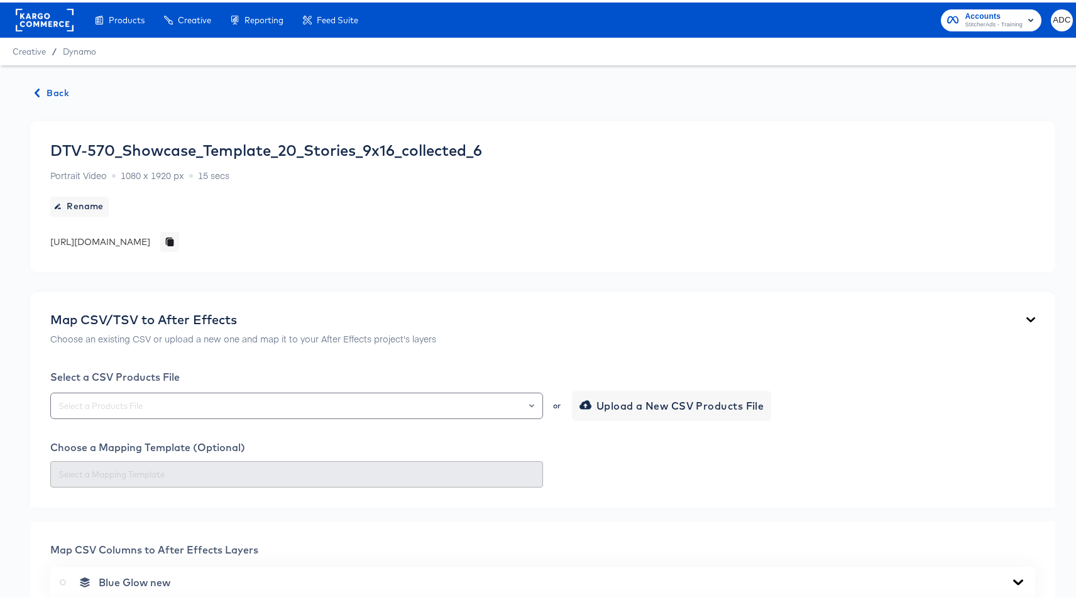
click at [30, 16] on rect at bounding box center [45, 17] width 58 height 23
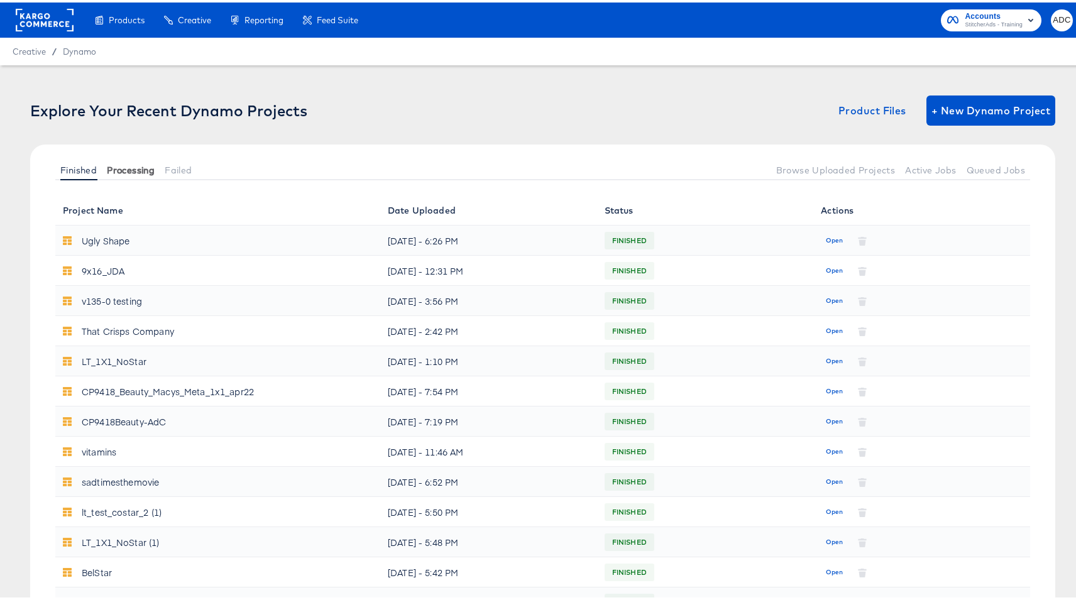
click at [128, 170] on span "Processing" at bounding box center [131, 168] width 48 height 10
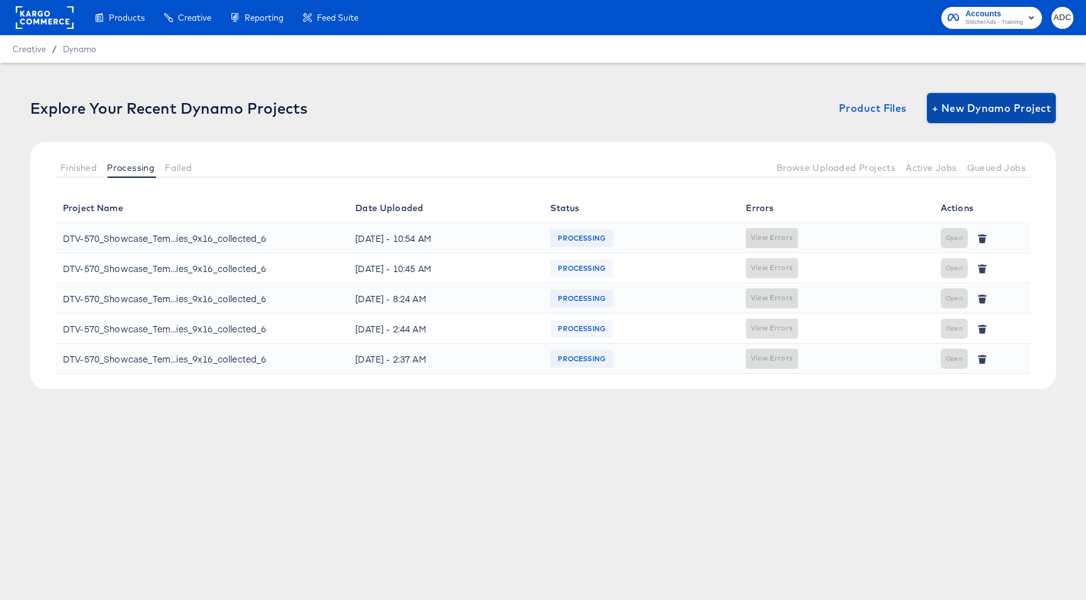
click at [975, 109] on span "+ New Dynamo Project" at bounding box center [991, 108] width 119 height 18
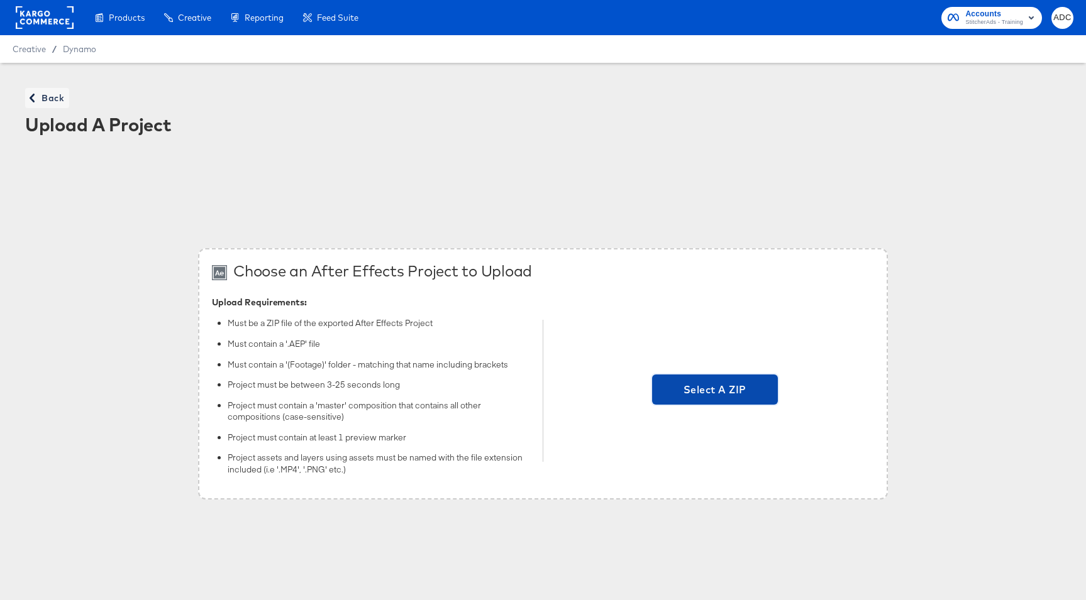
click at [724, 389] on span "Select A ZIP" at bounding box center [715, 390] width 116 height 18
click at [715, 391] on input "Select A ZIP" at bounding box center [715, 391] width 0 height 0
click at [987, 20] on span "StitcherAds - Training" at bounding box center [994, 23] width 58 height 10
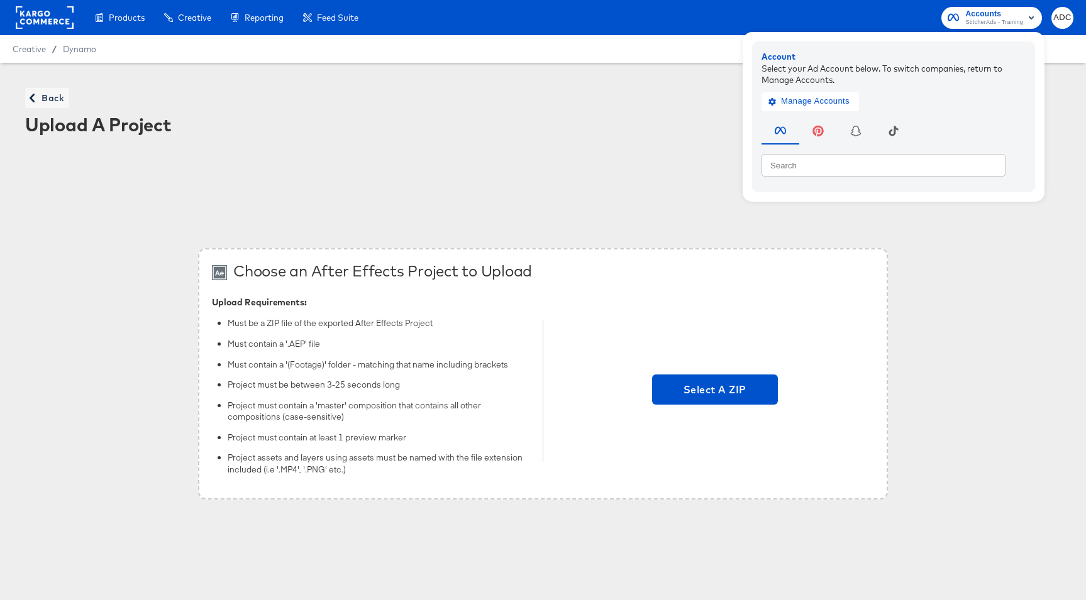
click at [565, 172] on div "Choose an After Effects Project to Upload Upload Requirements: Must be a ZIP fi…" at bounding box center [543, 374] width 1086 height 421
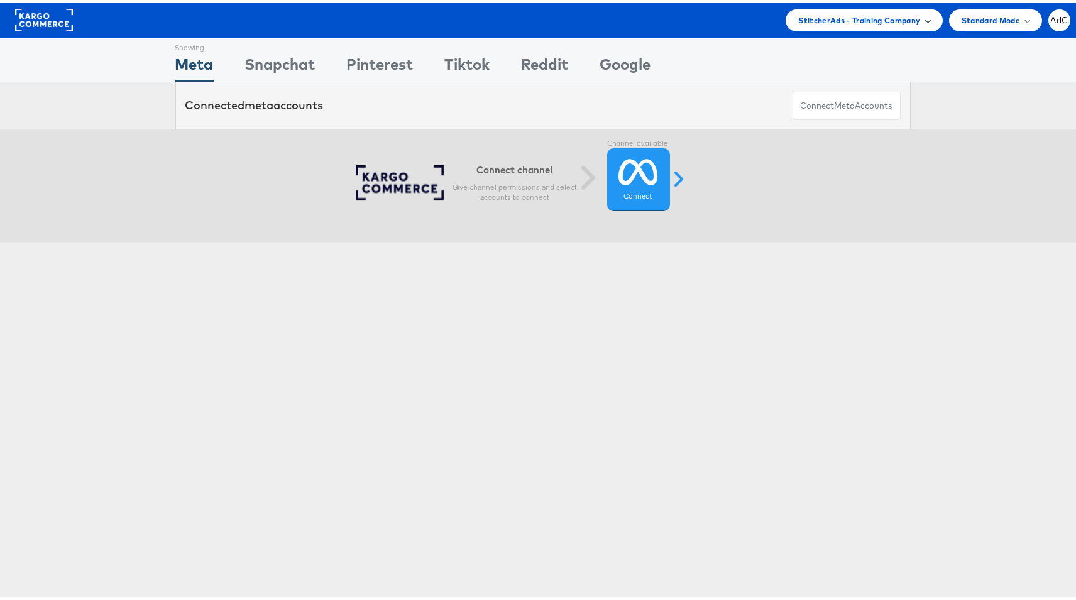
click at [876, 14] on span "StitcherAds - Training Company" at bounding box center [860, 17] width 122 height 13
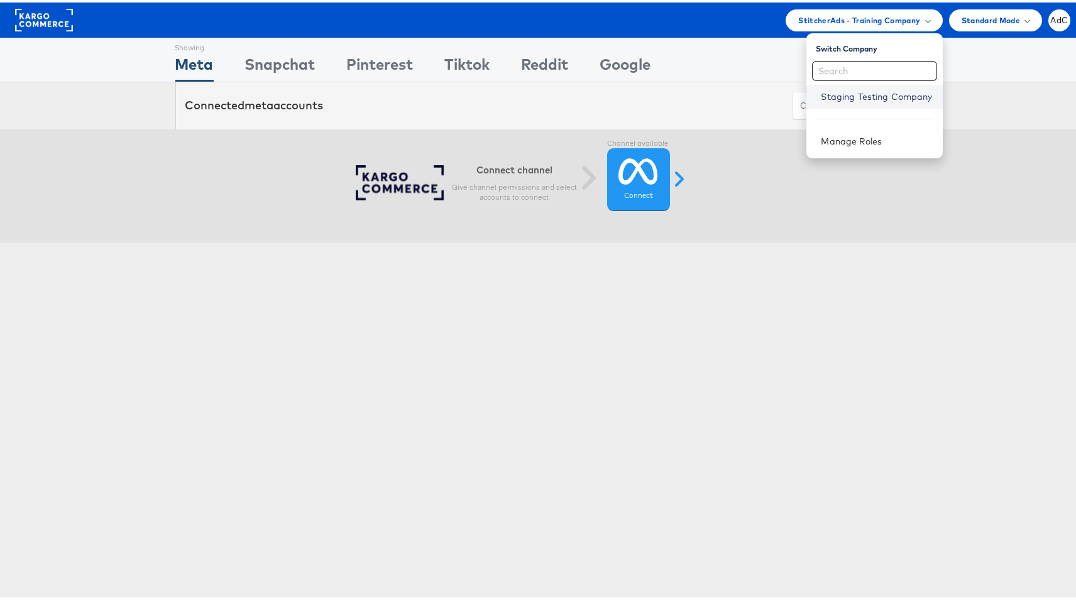
click at [846, 97] on link "Staging Testing Company" at bounding box center [877, 94] width 111 height 13
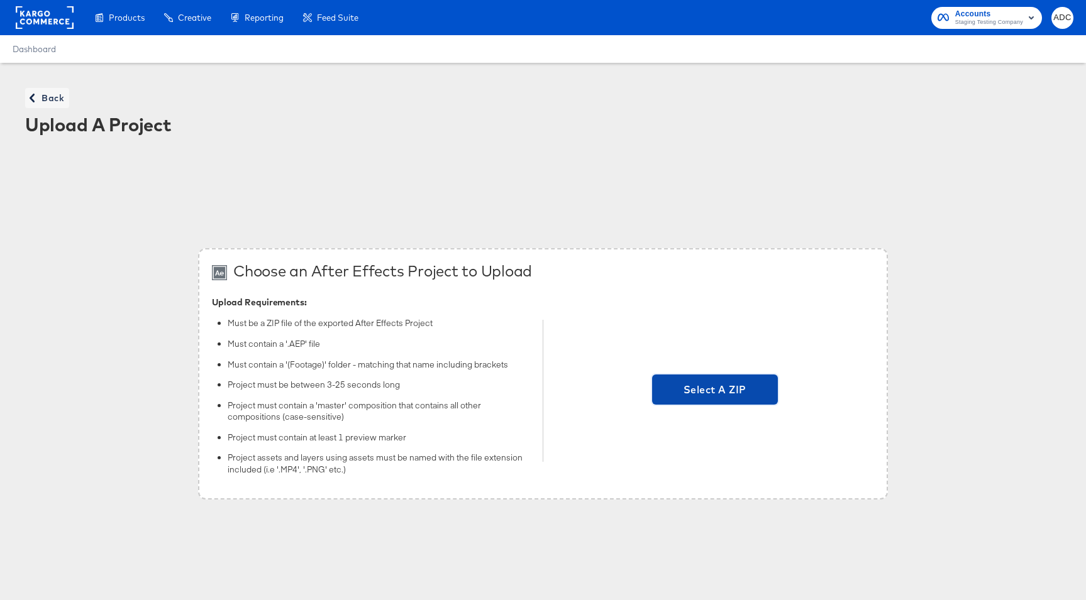
click at [685, 390] on span "Select A ZIP" at bounding box center [715, 390] width 116 height 18
click at [715, 391] on input "Select A ZIP" at bounding box center [715, 391] width 0 height 0
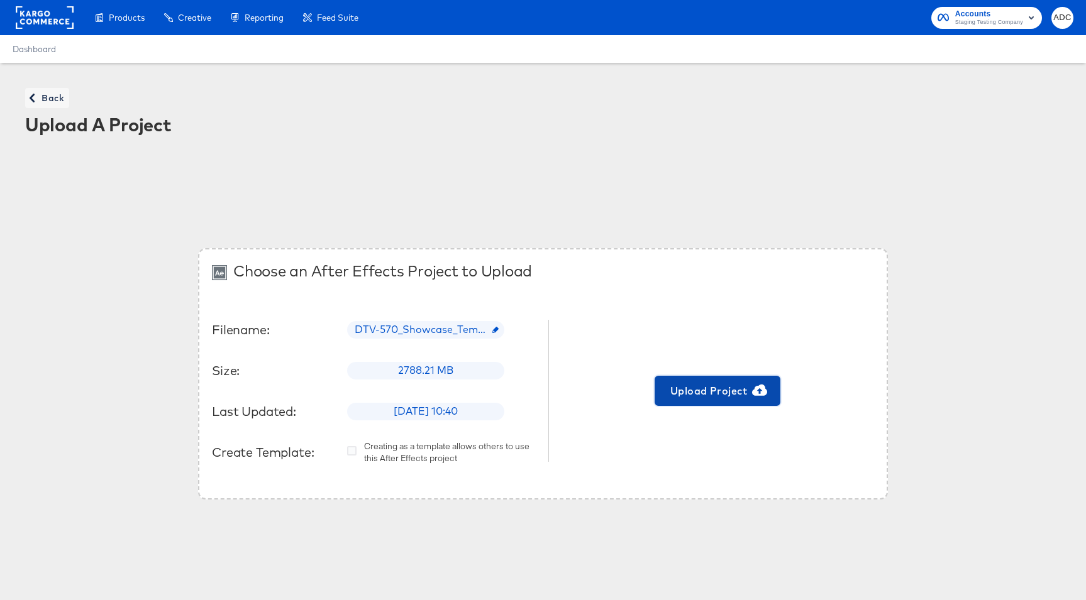
click at [717, 393] on span "Upload Project" at bounding box center [718, 391] width 116 height 18
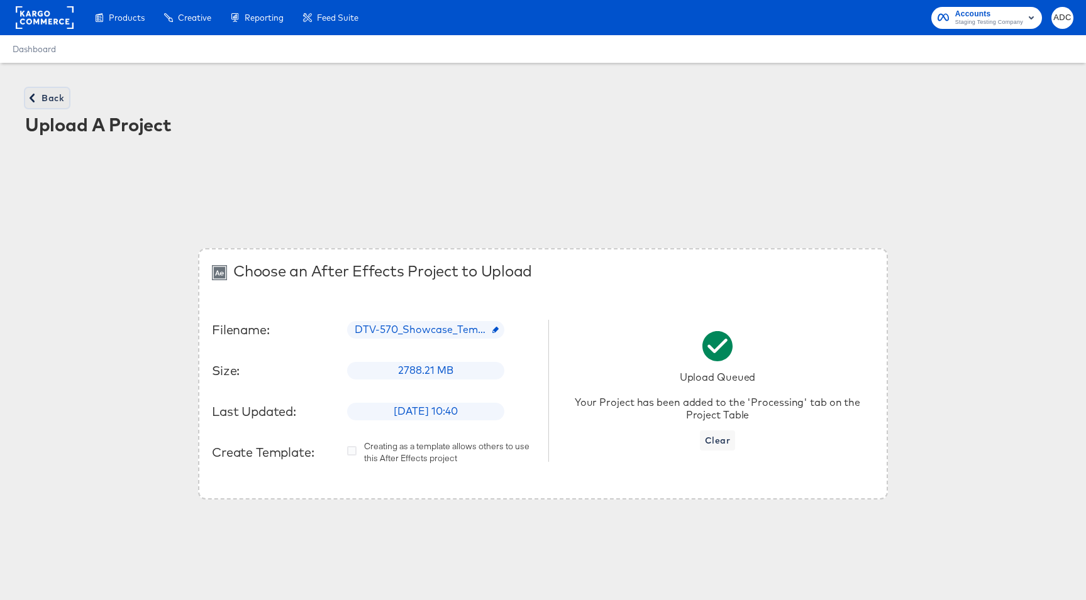
click at [62, 92] on span "Back" at bounding box center [47, 99] width 34 height 16
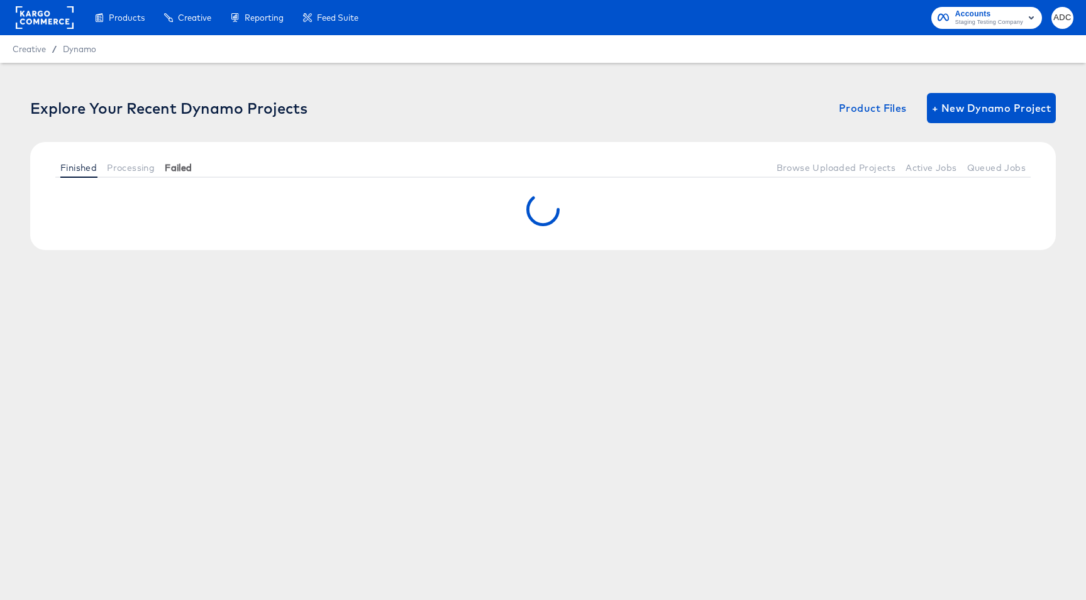
click at [180, 172] on span "Failed" at bounding box center [178, 168] width 27 height 10
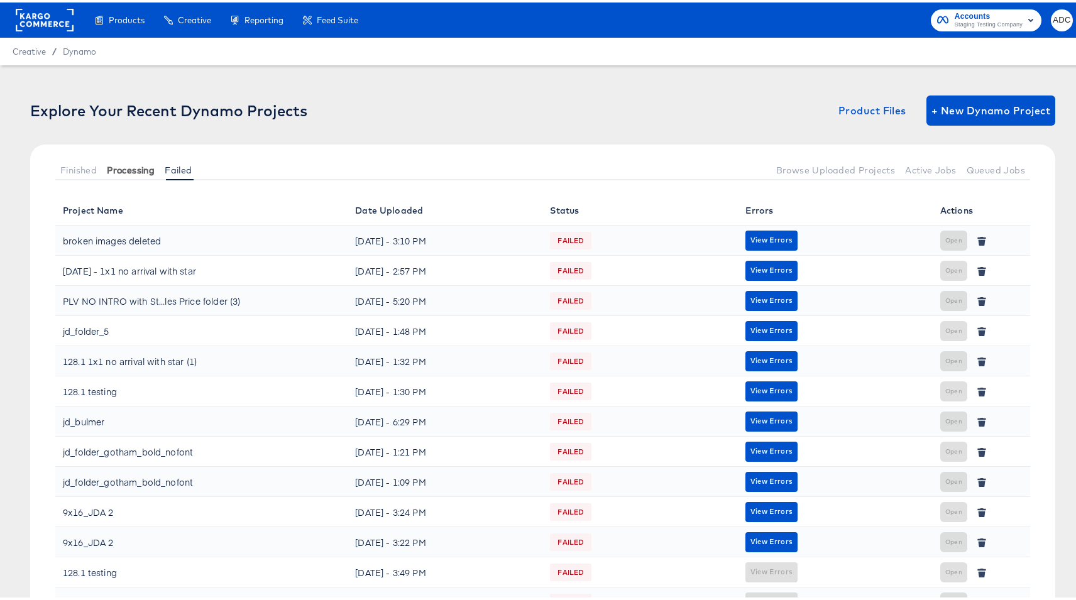
click at [134, 174] on button "Processing" at bounding box center [131, 167] width 58 height 21
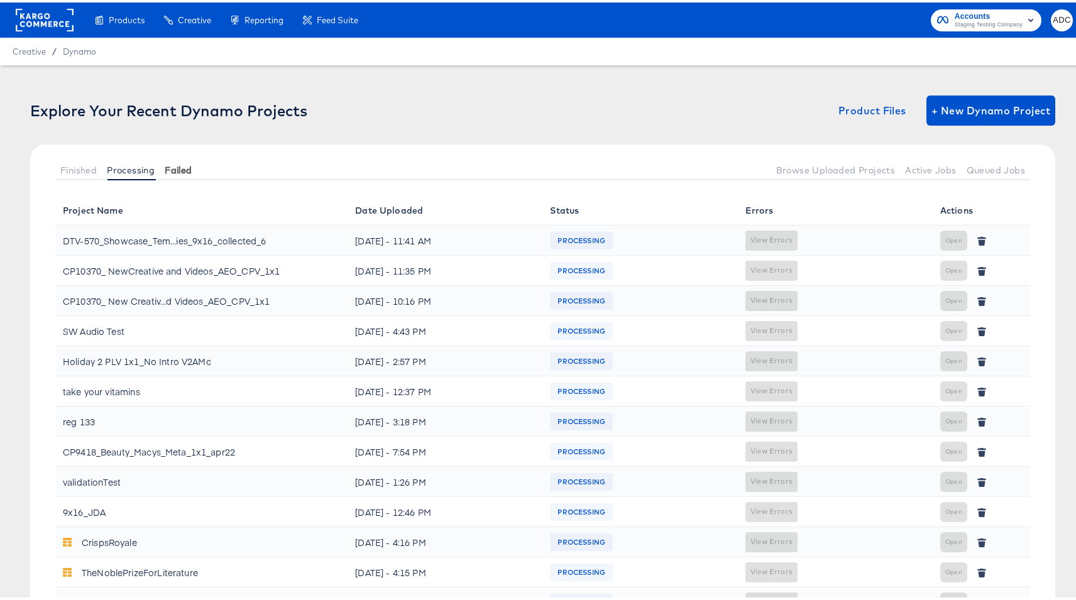
click at [179, 169] on span "Failed" at bounding box center [178, 168] width 27 height 10
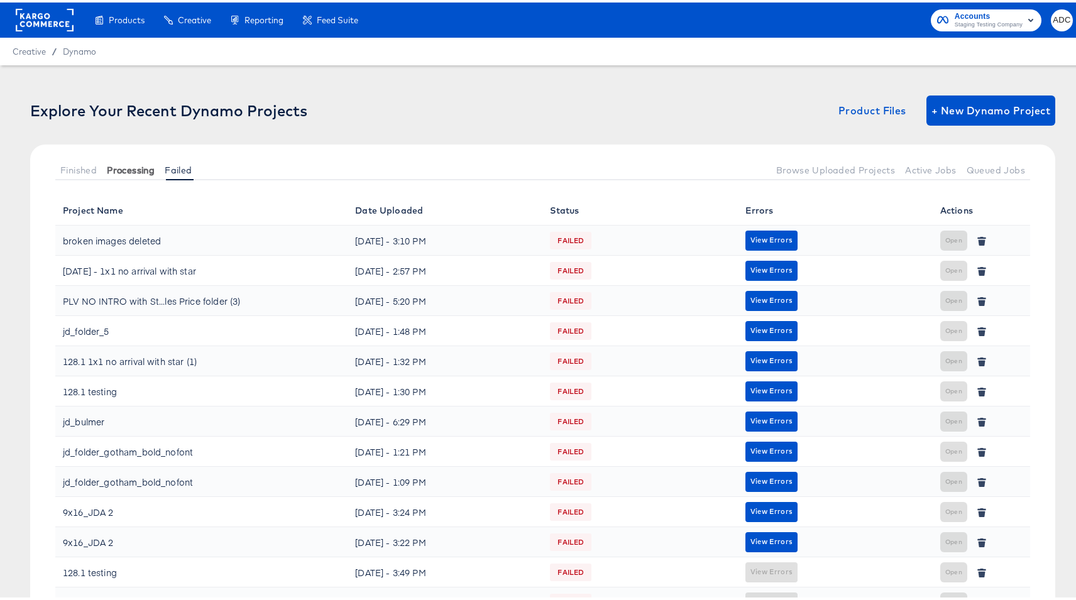
click at [131, 171] on span "Processing" at bounding box center [131, 168] width 48 height 10
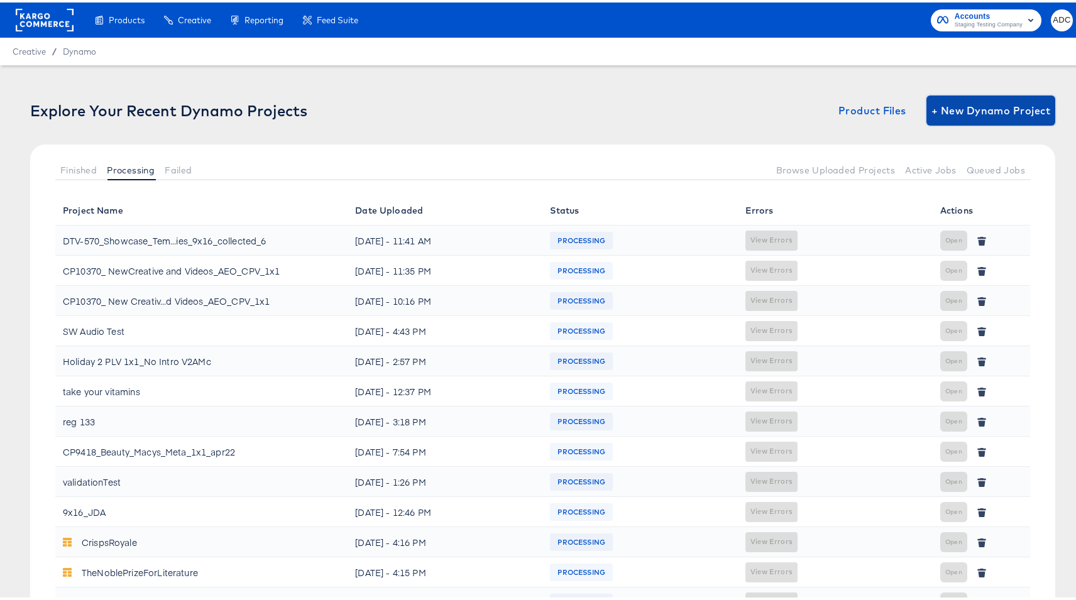
click at [993, 106] on span "+ New Dynamo Project" at bounding box center [991, 108] width 119 height 18
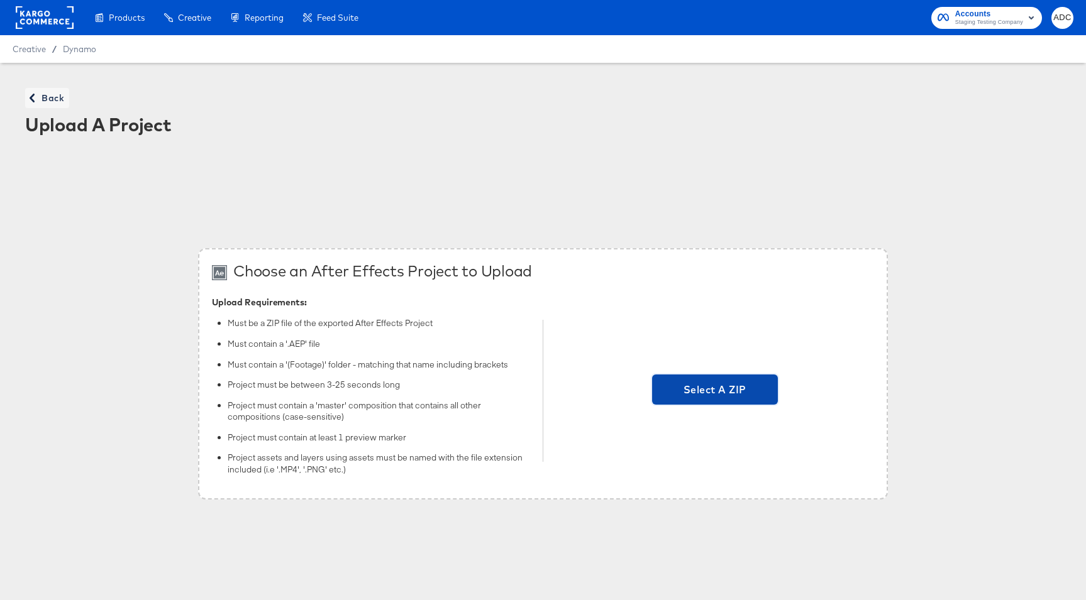
click at [726, 398] on span "Select A ZIP" at bounding box center [715, 390] width 116 height 18
click at [715, 391] on input "Select A ZIP" at bounding box center [715, 391] width 0 height 0
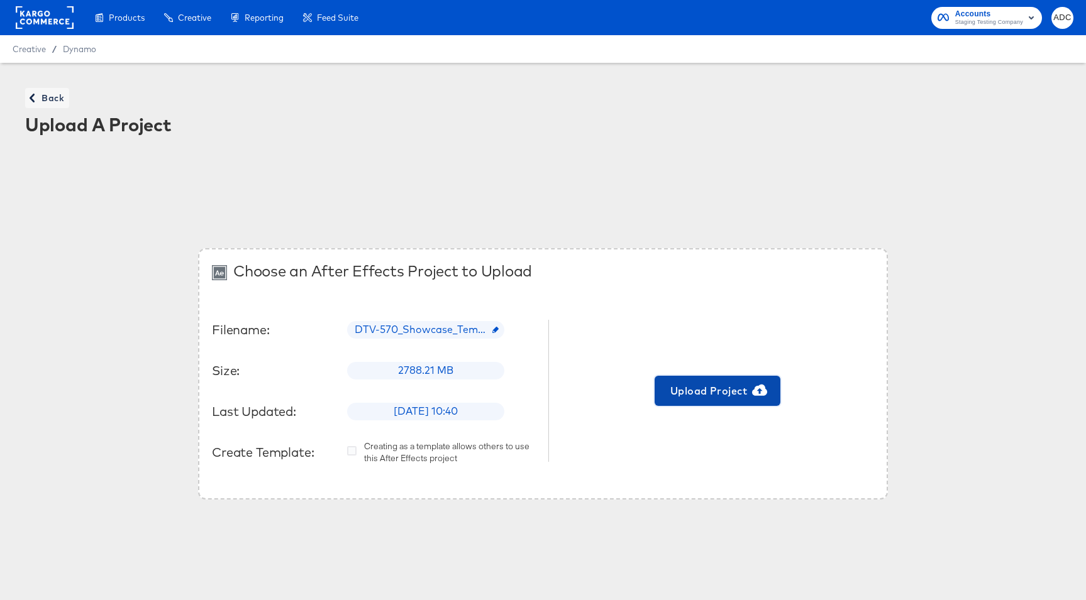
click at [721, 396] on span "Upload Project" at bounding box center [718, 391] width 116 height 18
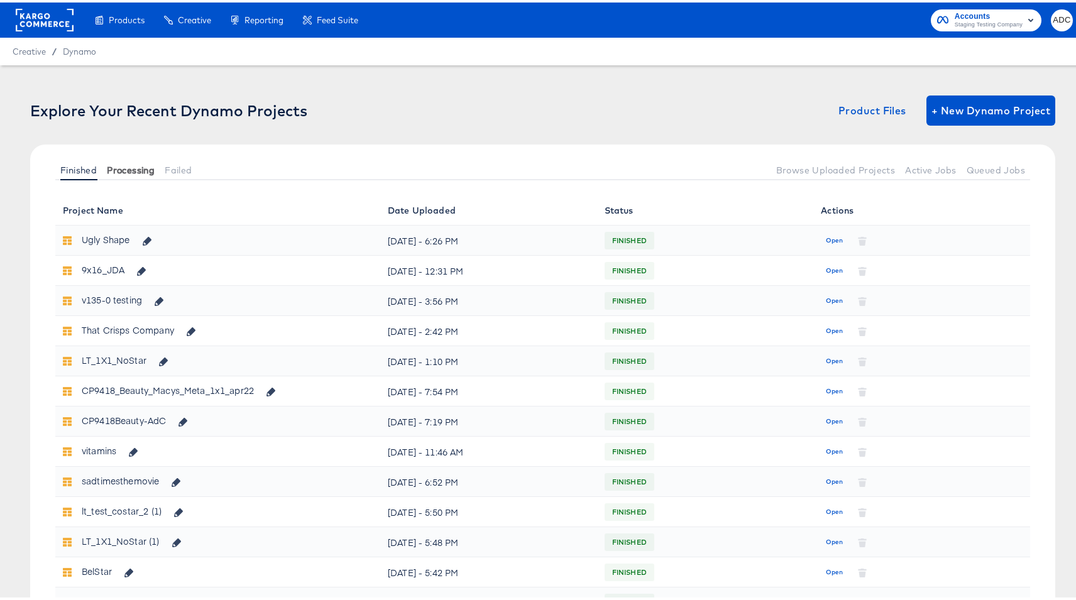
click at [134, 165] on span "Processing" at bounding box center [131, 168] width 48 height 10
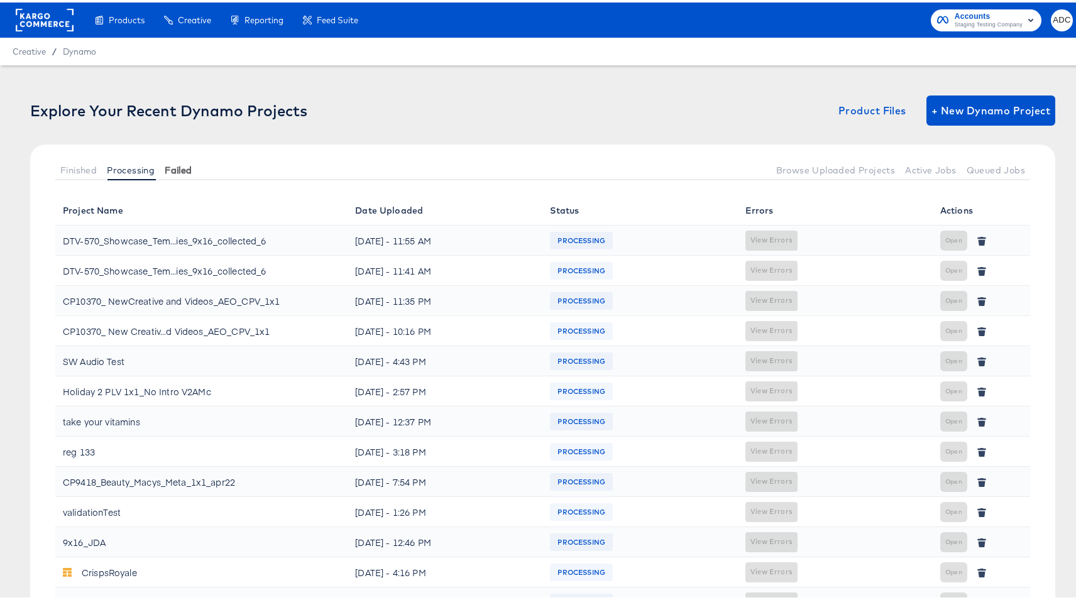
click at [173, 167] on span "Failed" at bounding box center [178, 168] width 27 height 10
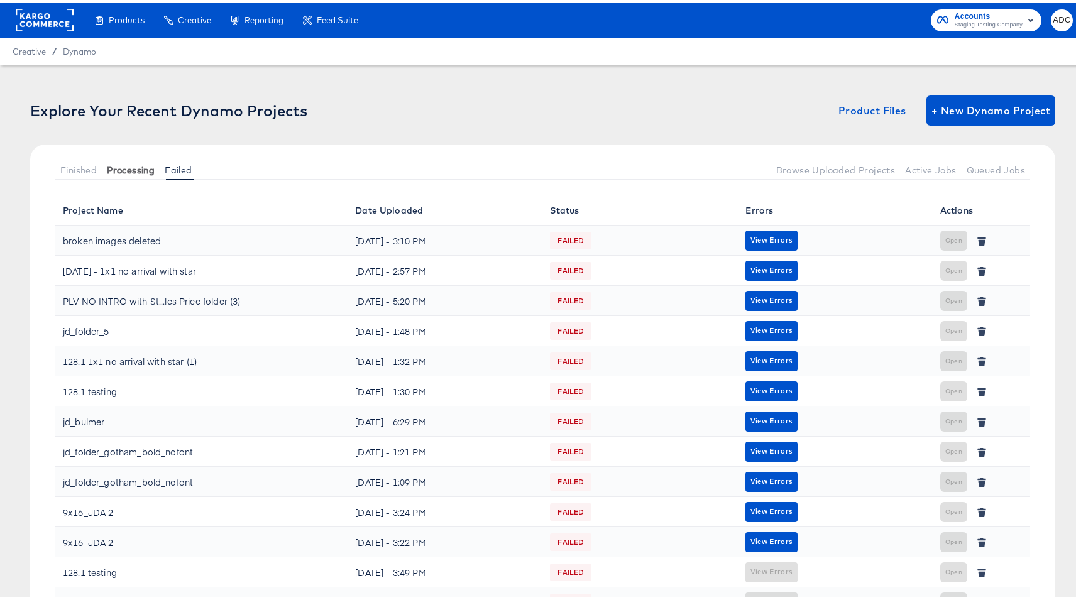
click at [135, 167] on span "Processing" at bounding box center [131, 168] width 48 height 10
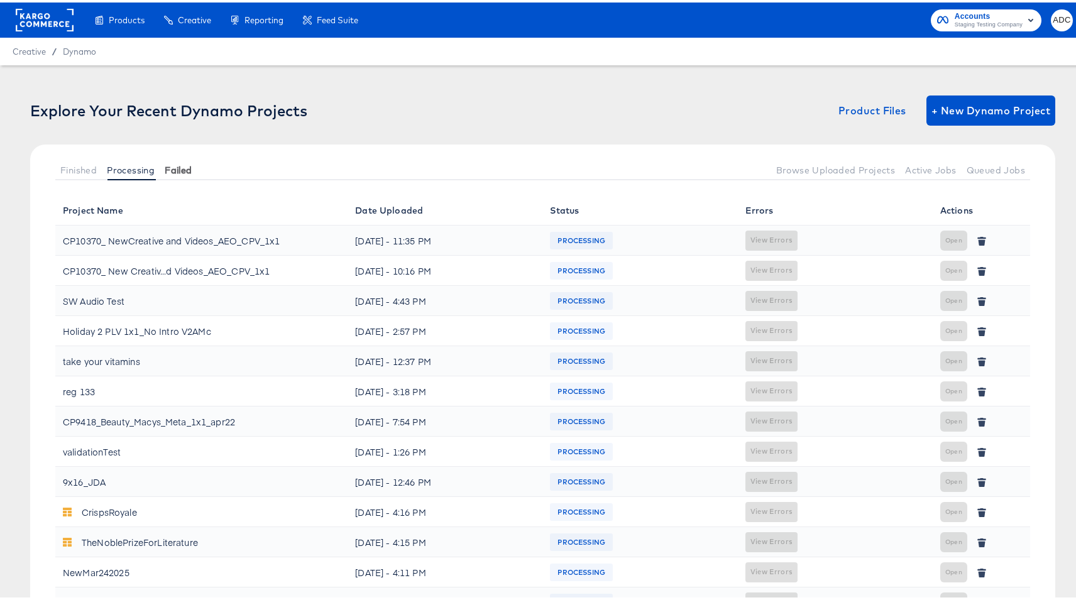
click at [182, 171] on span "Failed" at bounding box center [178, 168] width 27 height 10
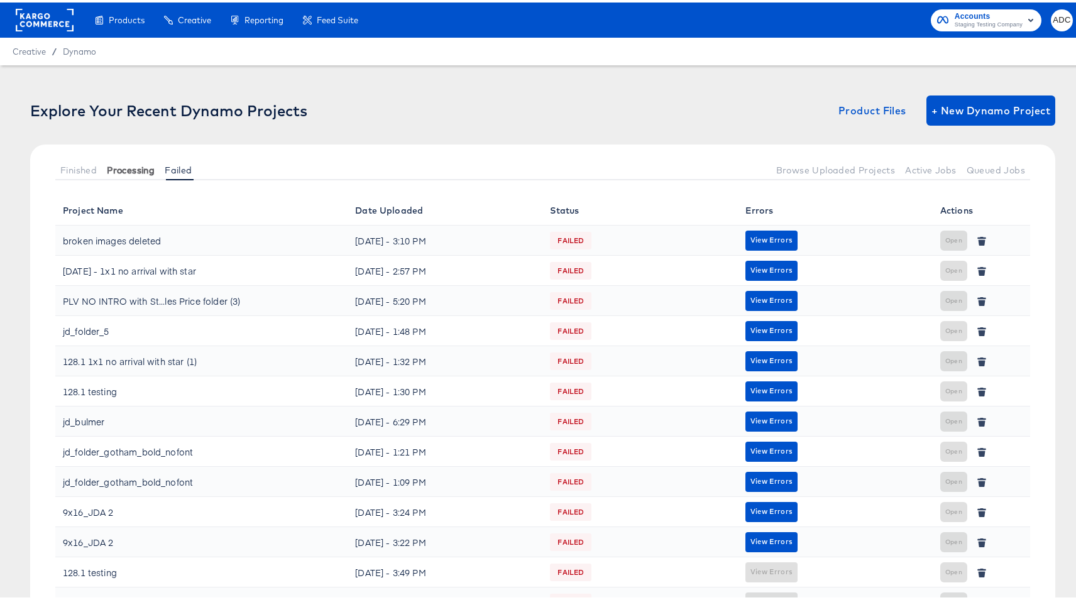
click at [135, 166] on span "Processing" at bounding box center [131, 168] width 48 height 10
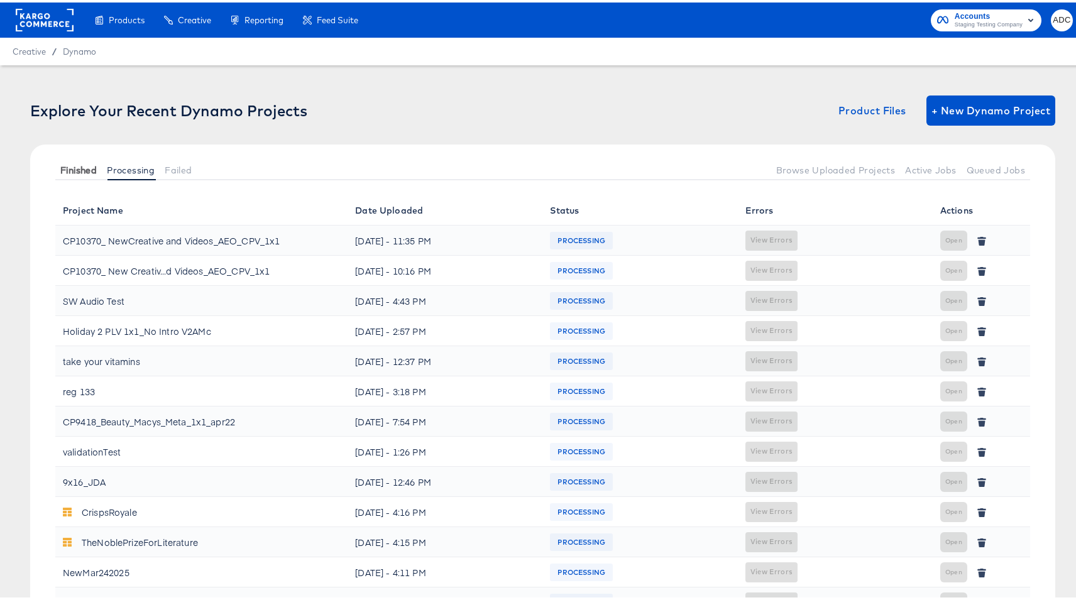
click at [63, 170] on span "Finished" at bounding box center [78, 168] width 36 height 10
